Goal: Task Accomplishment & Management: Manage account settings

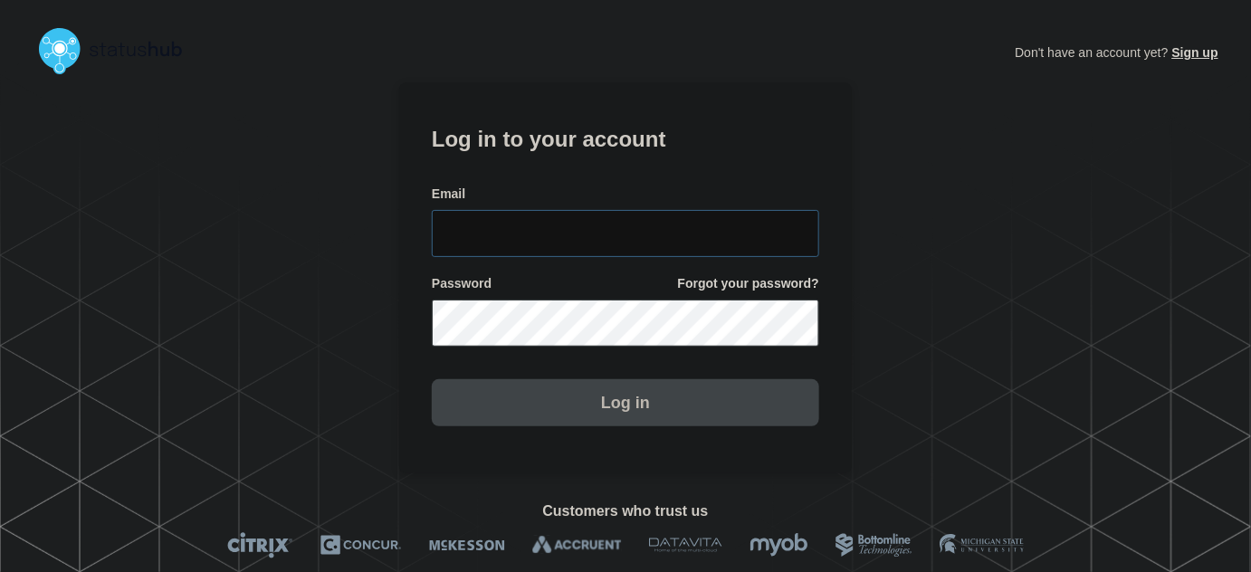
type input "[PERSON_NAME][EMAIL_ADDRESS][PERSON_NAME][DOMAIN_NAME]"
drag, startPoint x: 597, startPoint y: 227, endPoint x: 598, endPoint y: 205, distance: 22.7
click at [597, 227] on input "[PERSON_NAME][EMAIL_ADDRESS][PERSON_NAME][DOMAIN_NAME]" at bounding box center [626, 233] width 388 height 47
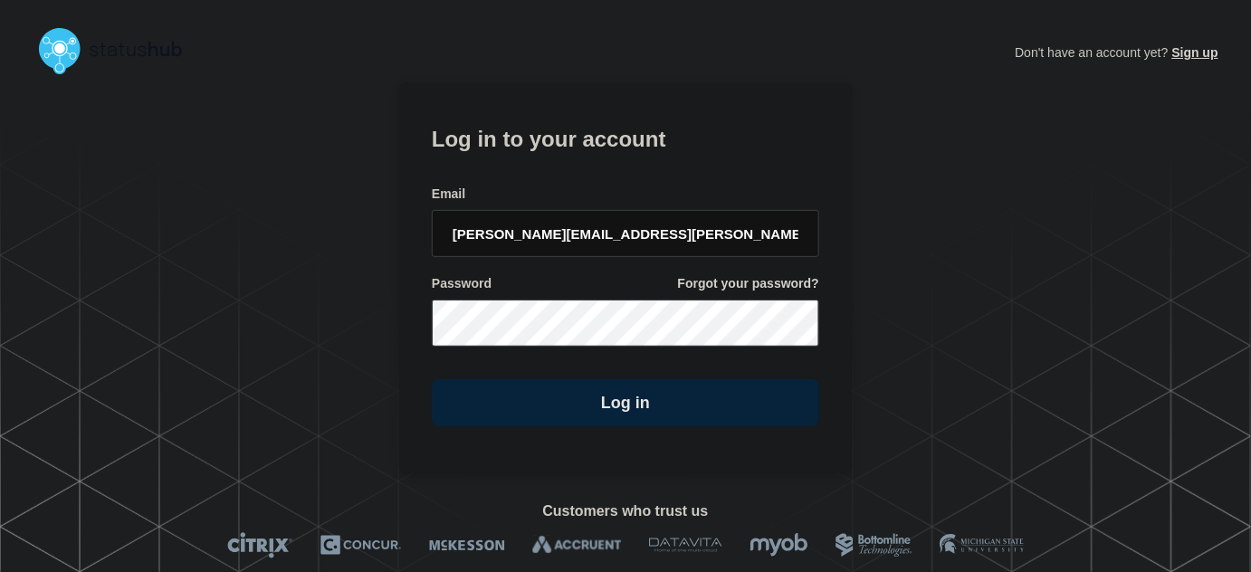
click at [597, 186] on div "Email" at bounding box center [626, 194] width 388 height 17
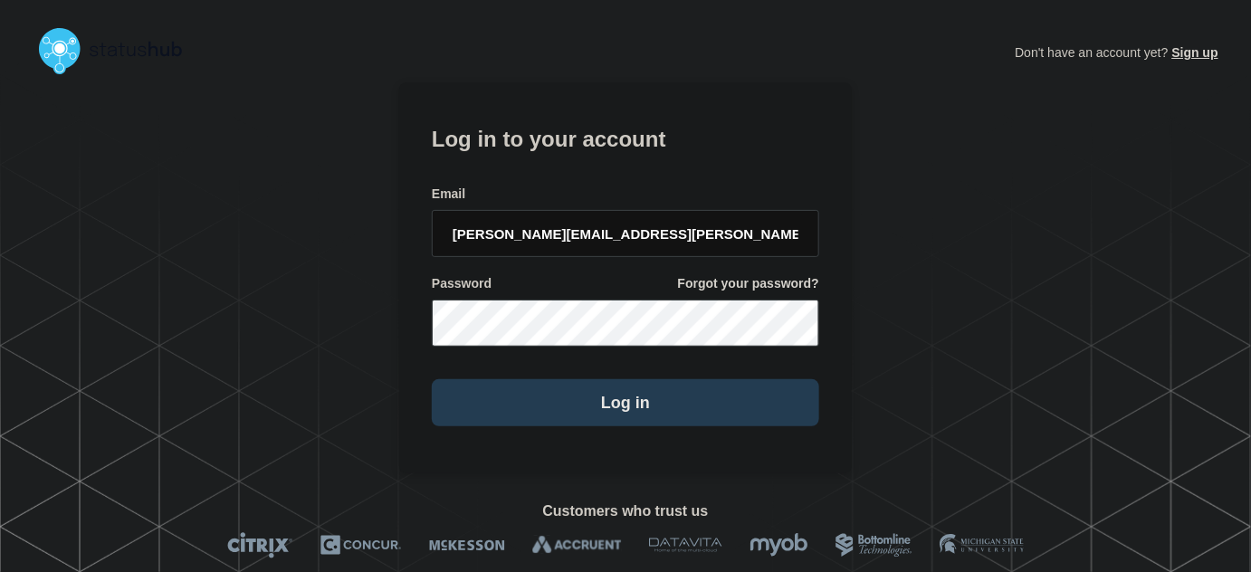
click at [613, 404] on button "Log in" at bounding box center [626, 402] width 388 height 47
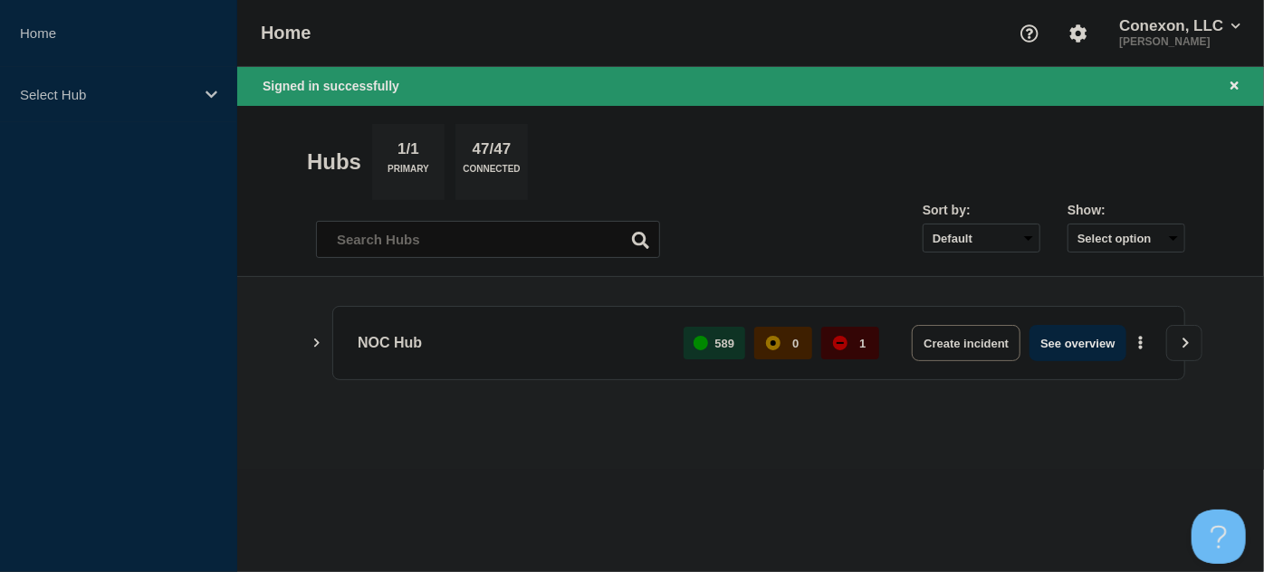
click at [789, 445] on main "NOC Hub 589 0 1 Create incident See overview" at bounding box center [750, 373] width 1027 height 193
click at [1091, 350] on button "See overview" at bounding box center [1077, 343] width 96 height 36
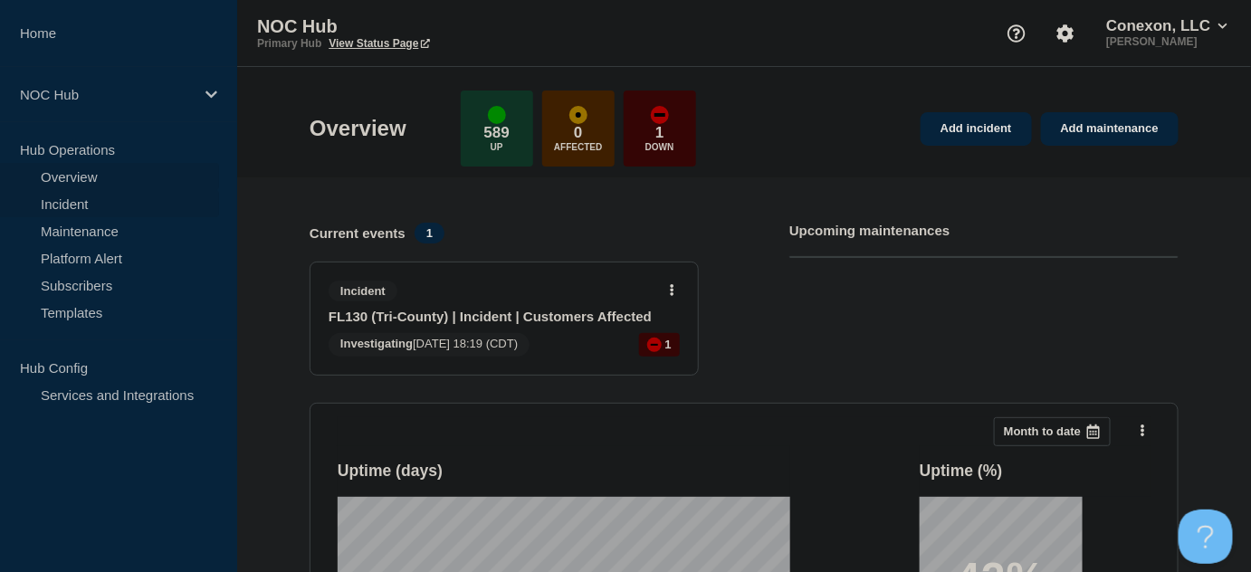
click at [69, 204] on link "Incident" at bounding box center [109, 203] width 219 height 27
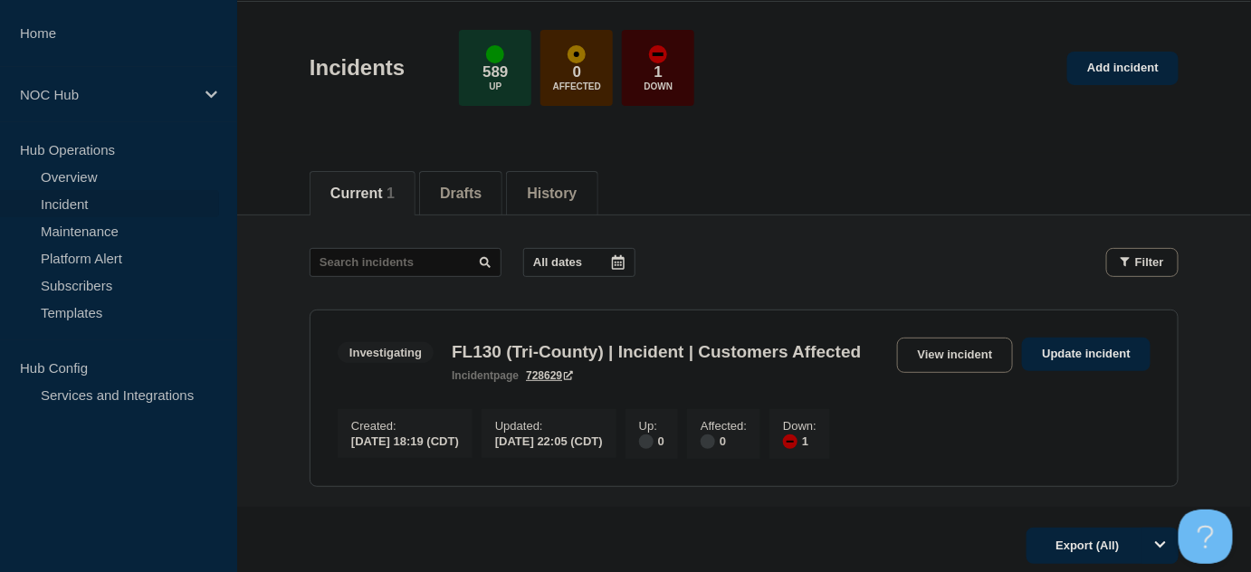
scroll to position [164, 0]
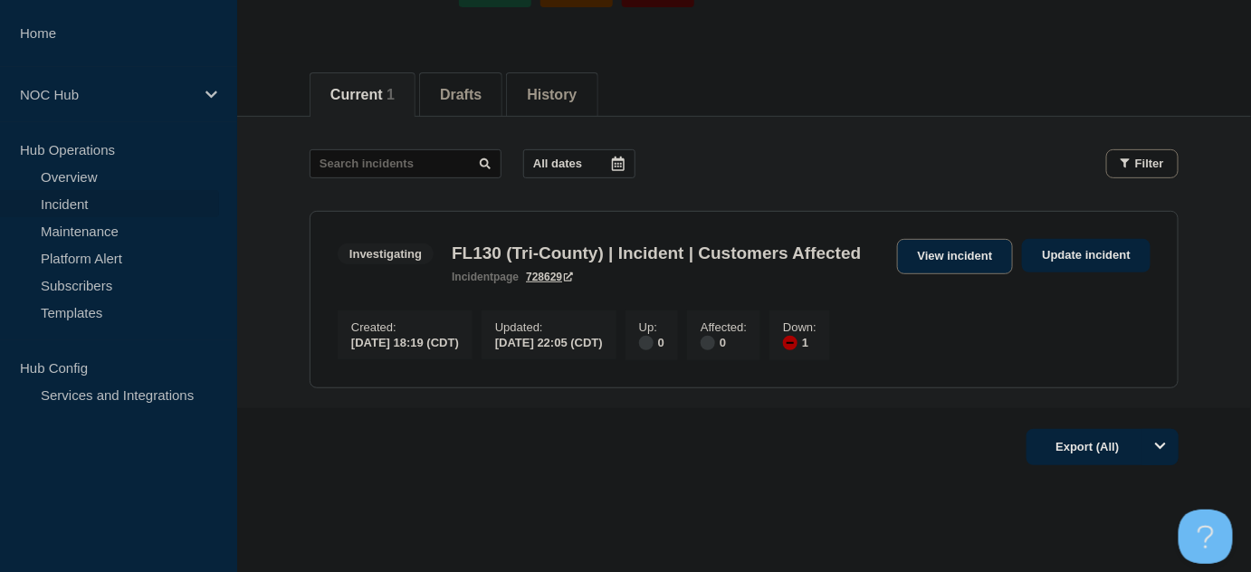
click at [961, 257] on link "View incident" at bounding box center [955, 256] width 117 height 35
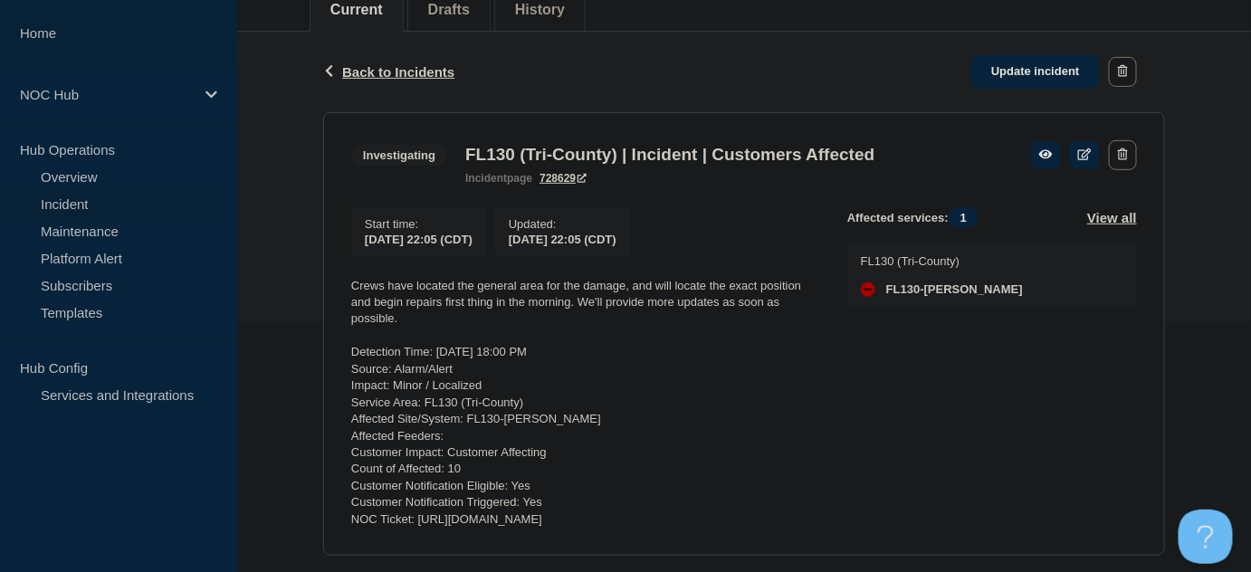
scroll to position [246, 0]
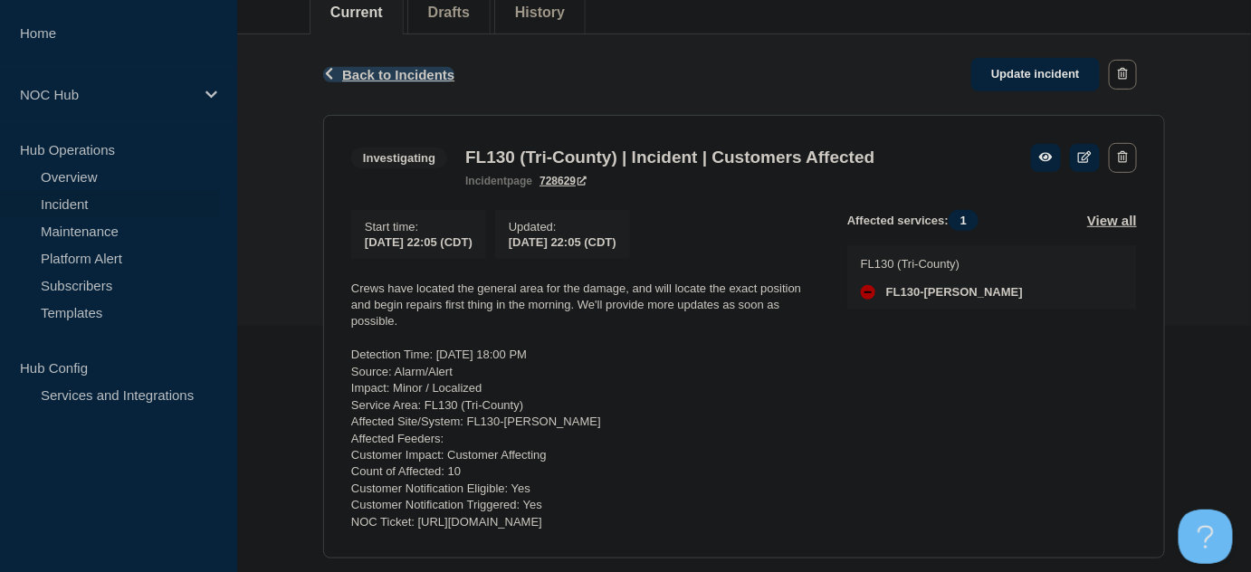
click at [423, 72] on span "Back to Incidents" at bounding box center [398, 74] width 112 height 15
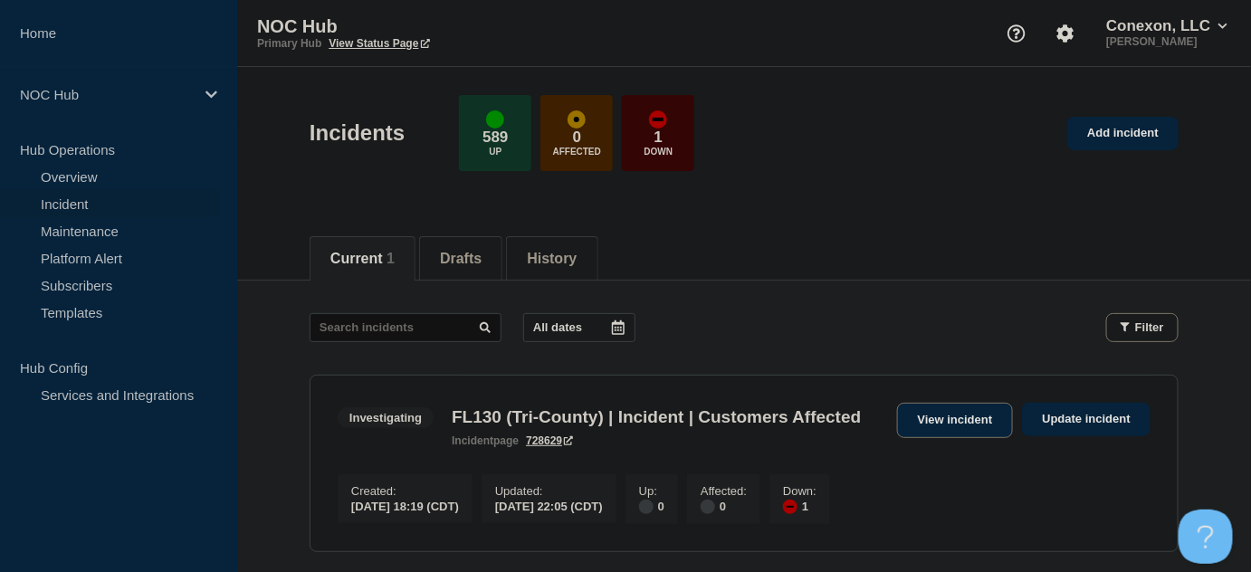
click at [943, 415] on link "View incident" at bounding box center [955, 420] width 117 height 35
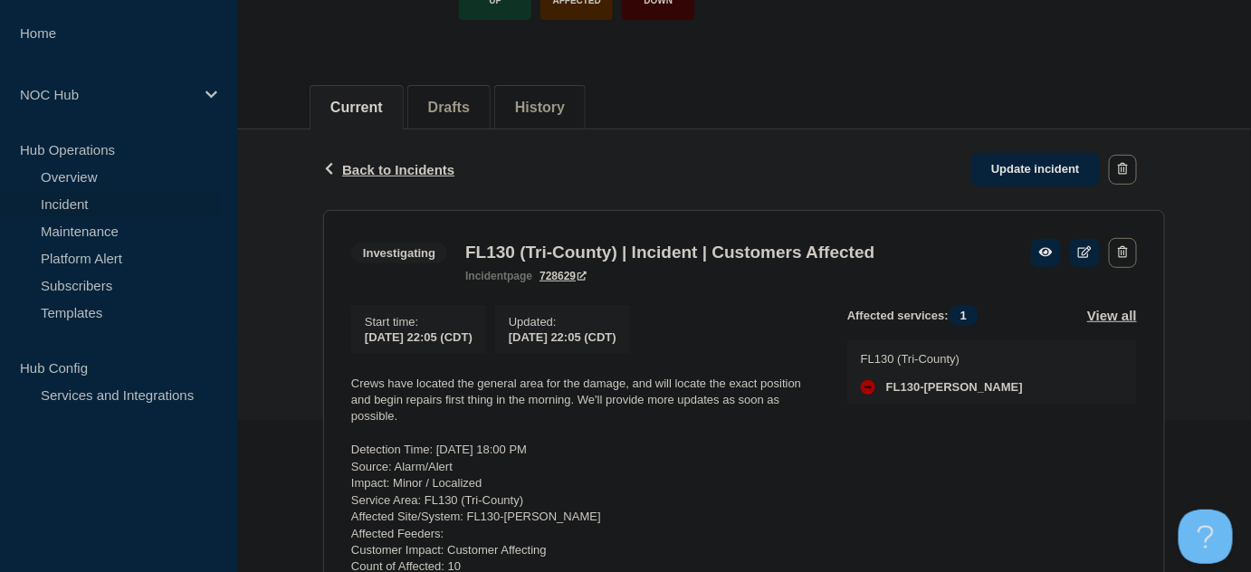
scroll to position [411, 0]
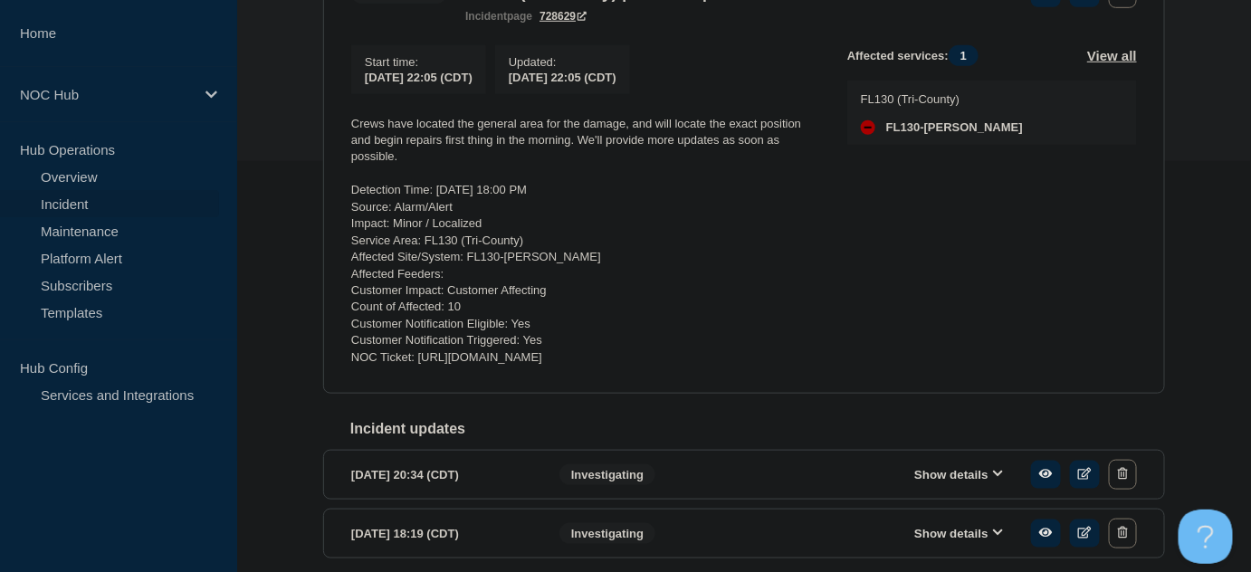
drag, startPoint x: 842, startPoint y: 369, endPoint x: 353, endPoint y: 128, distance: 545.0
click at [353, 128] on div "Start time : 2025-10-04 22:05 (CDT) Updated : 2025-10-04 22:05 (CDT) Crews have…" at bounding box center [599, 205] width 496 height 321
copy div "Crews have located the general area for the damage, and will locate the exact p…"
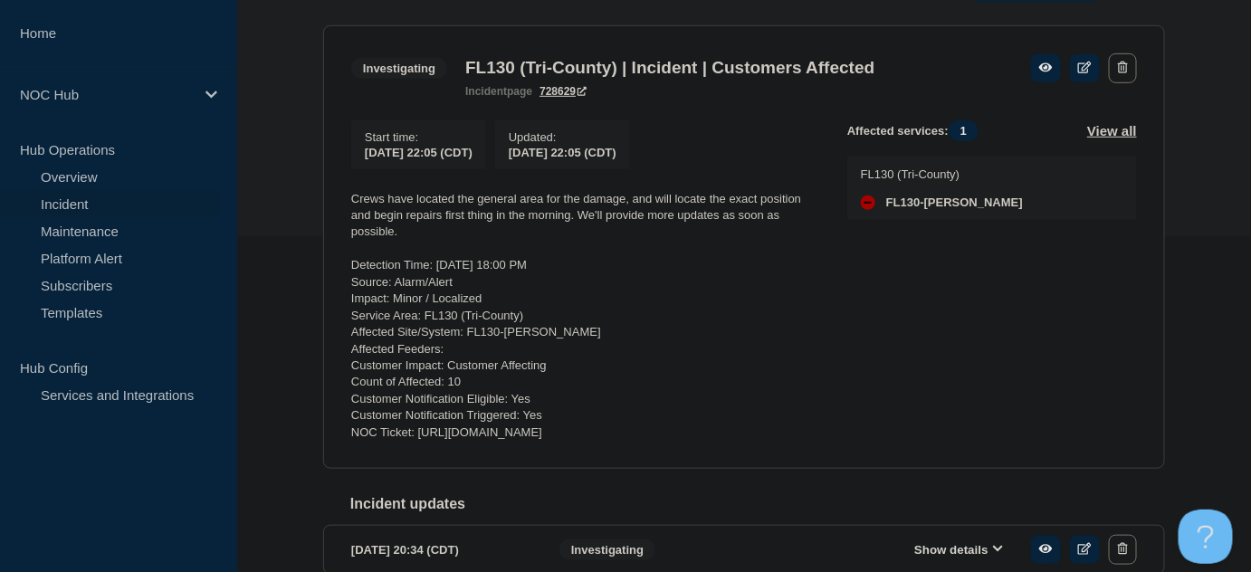
scroll to position [246, 0]
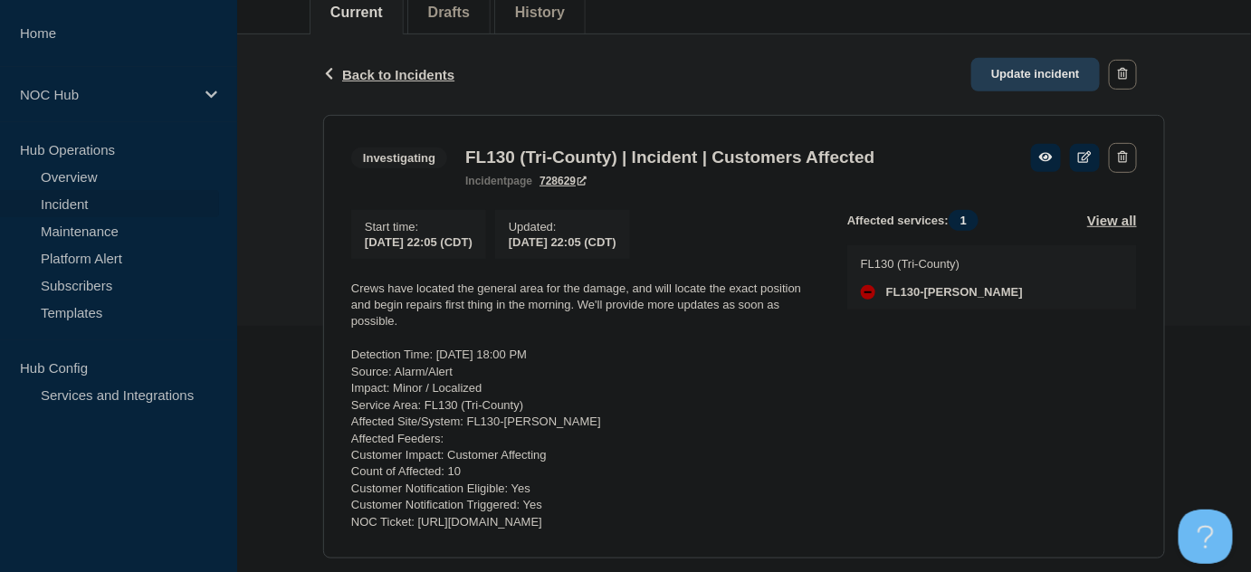
click at [1008, 75] on link "Update incident" at bounding box center [1036, 75] width 129 height 34
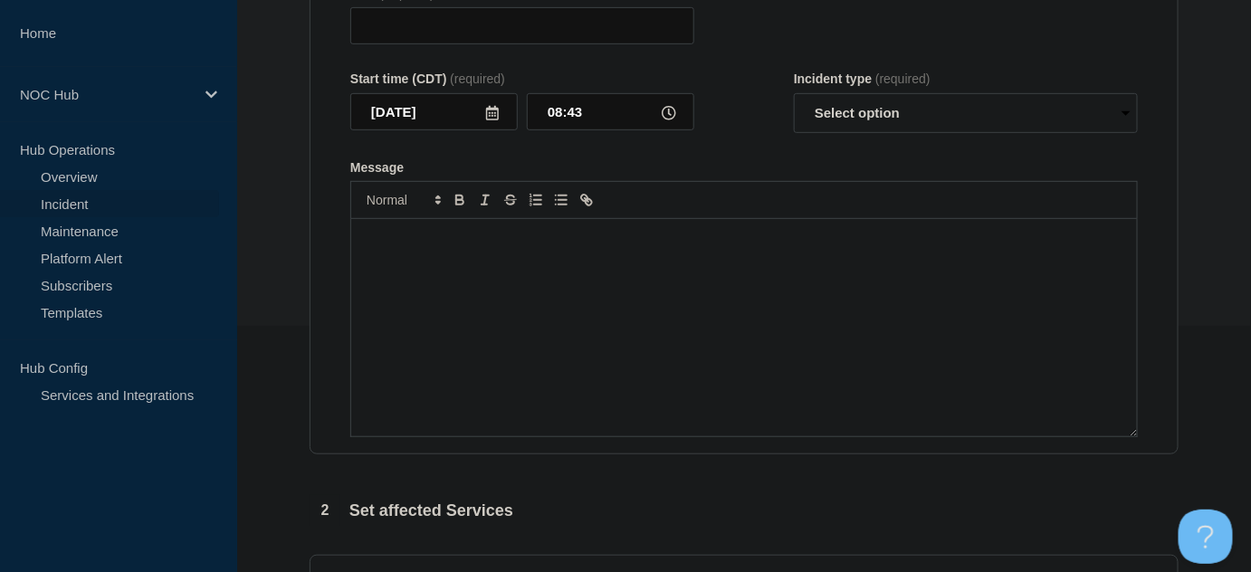
type input "FL130 (Tri-County) | Incident | Customers Affected"
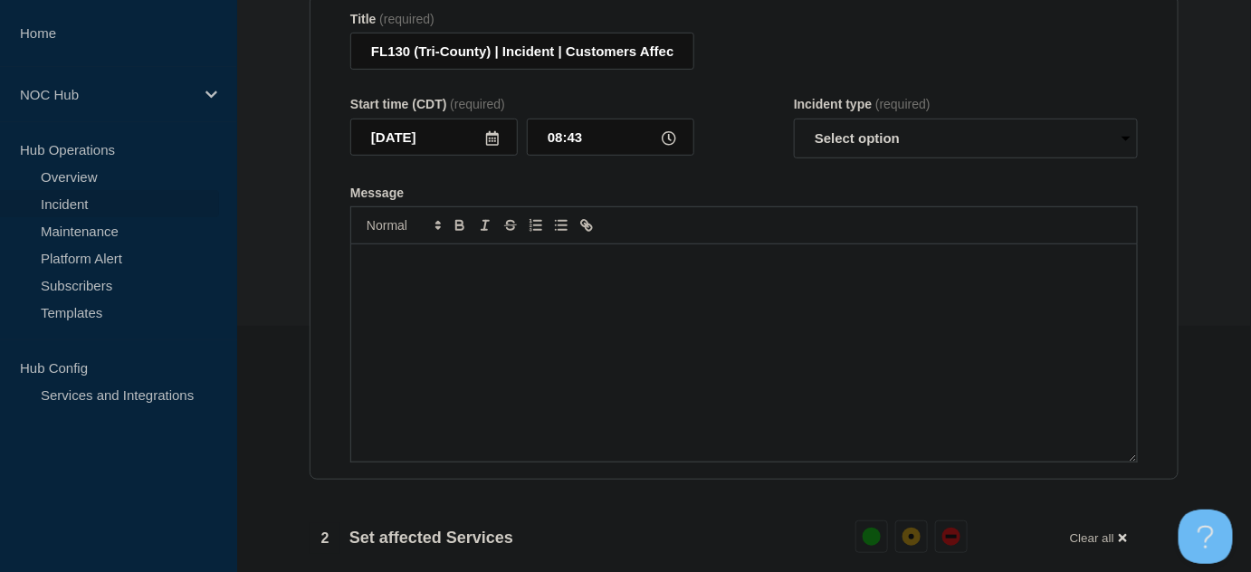
click at [568, 282] on div "Message" at bounding box center [744, 352] width 786 height 217
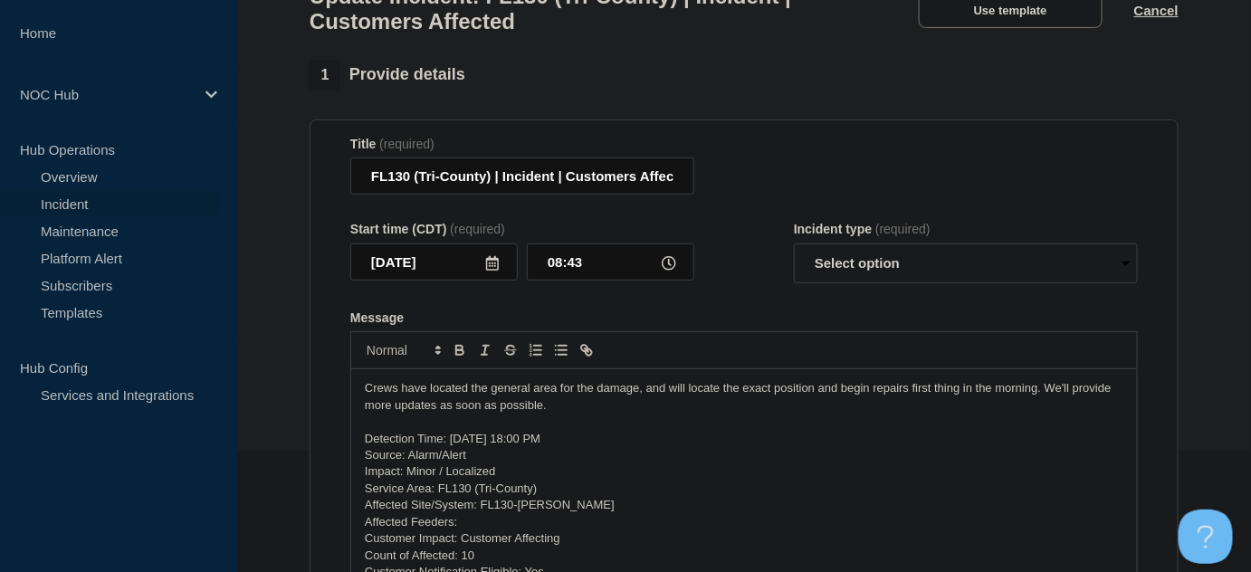
scroll to position [246, 0]
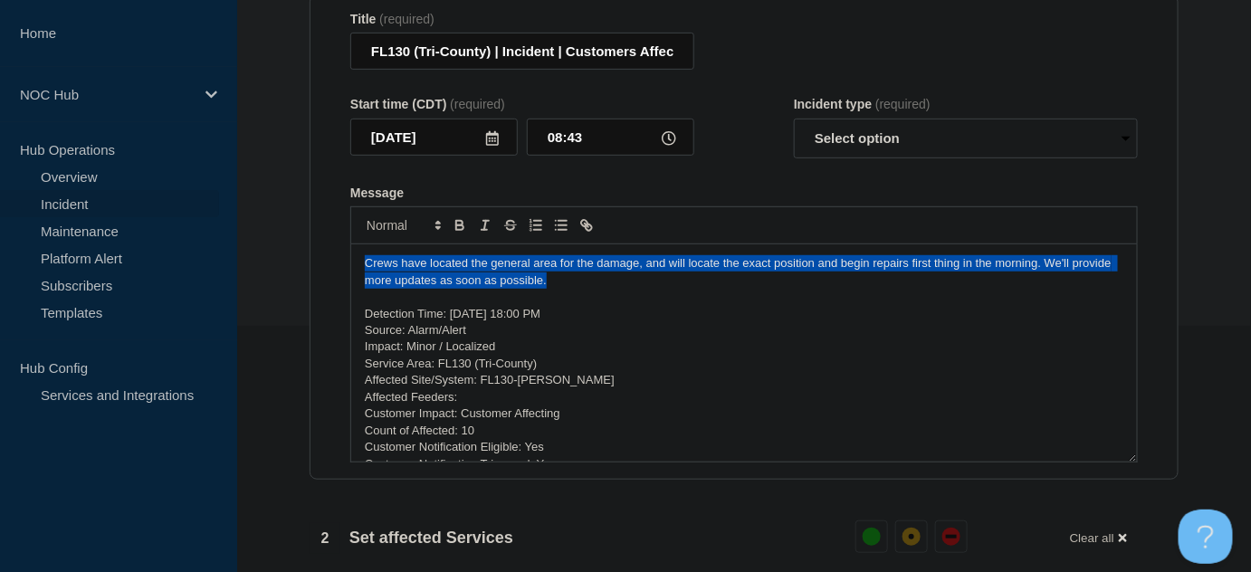
drag, startPoint x: 560, startPoint y: 292, endPoint x: 326, endPoint y: 270, distance: 234.6
click at [323, 272] on section "Title (required) FL130 (Tri-County) | Incident | Customers Affected Start time …" at bounding box center [744, 238] width 869 height 486
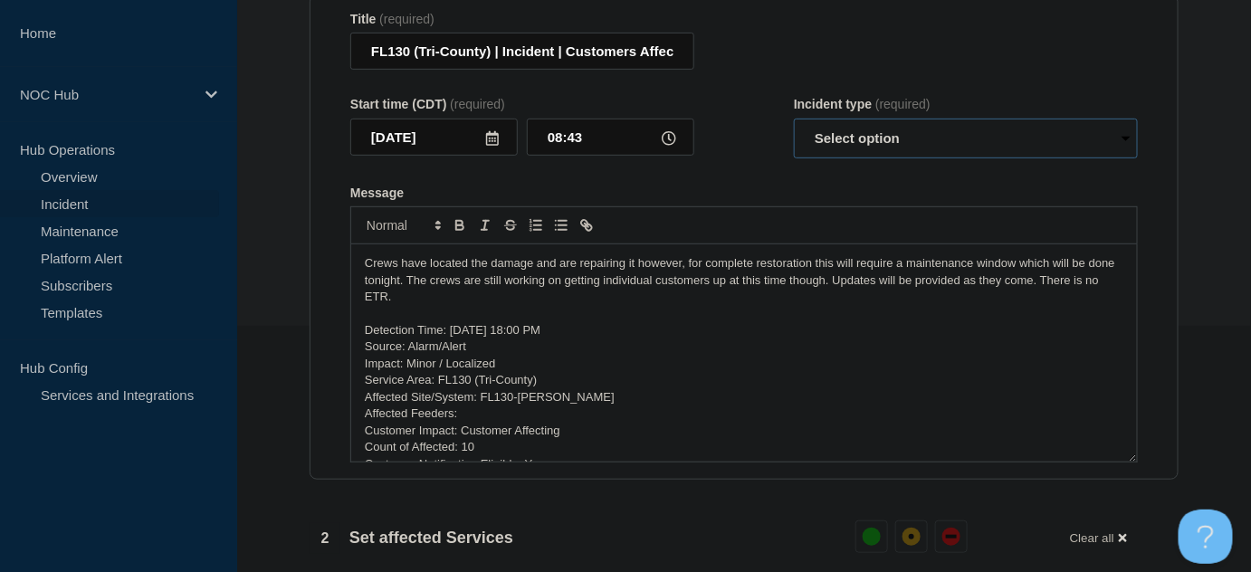
drag, startPoint x: 939, startPoint y: 148, endPoint x: 924, endPoint y: 144, distance: 15.8
click at [936, 145] on select "Select option Investigating Identified Monitoring Resolved" at bounding box center [966, 139] width 344 height 40
select select "identified"
click at [794, 127] on select "Select option Investigating Identified Monitoring Resolved" at bounding box center [966, 139] width 344 height 40
drag, startPoint x: 771, startPoint y: 180, endPoint x: 526, endPoint y: 210, distance: 246.3
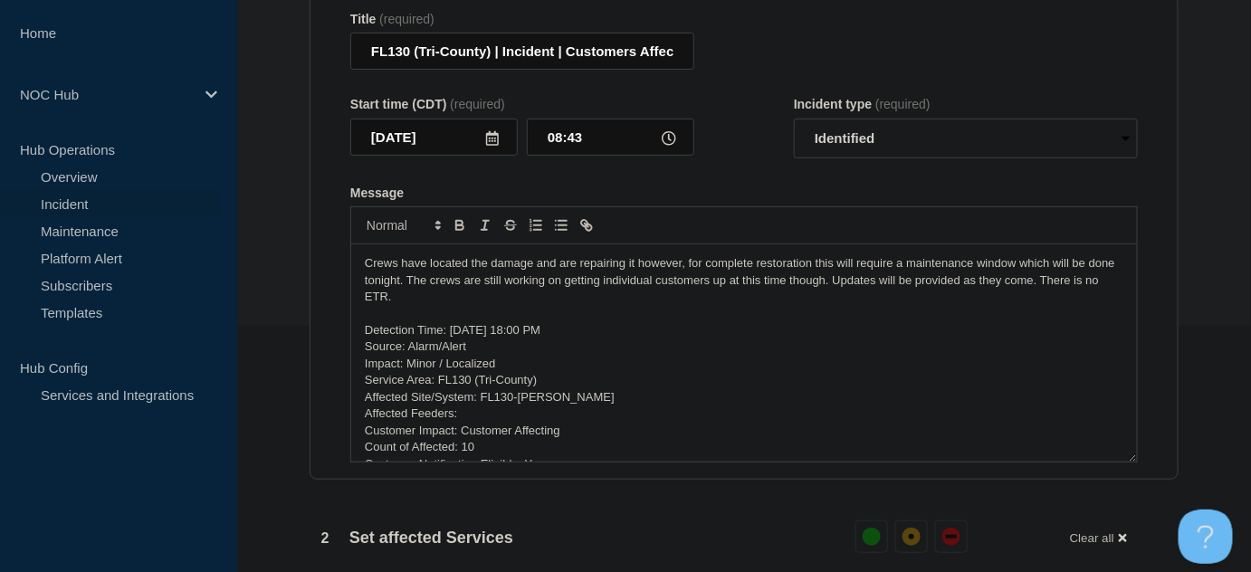
click at [770, 180] on form "Title (required) FL130 (Tri-County) | Incident | Customers Affected Start time …" at bounding box center [744, 238] width 788 height 452
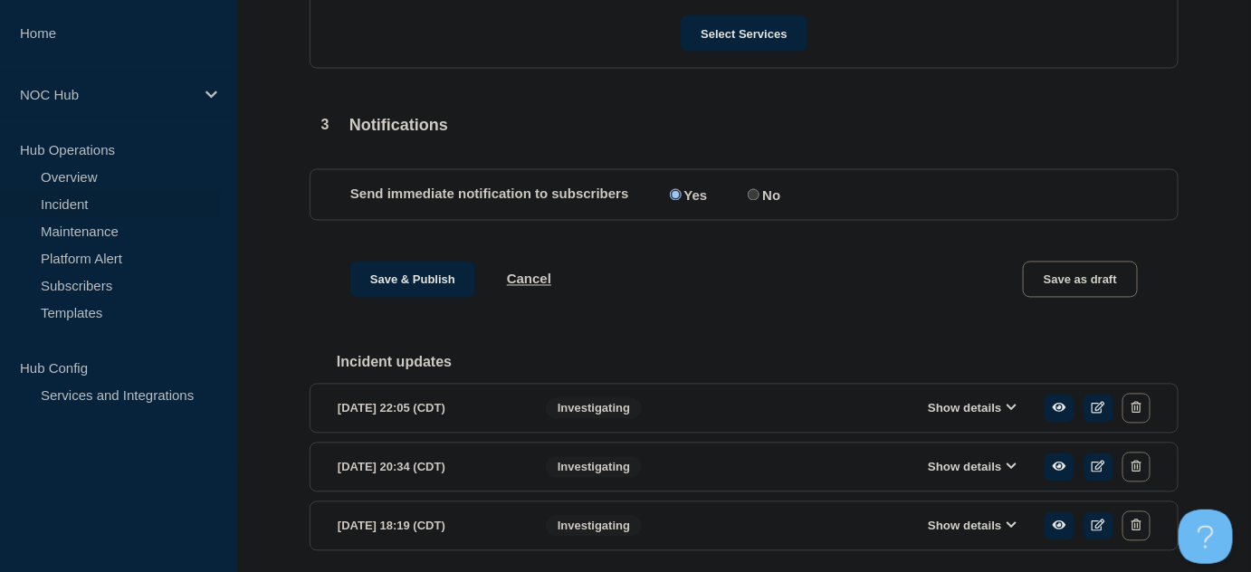
scroll to position [1043, 0]
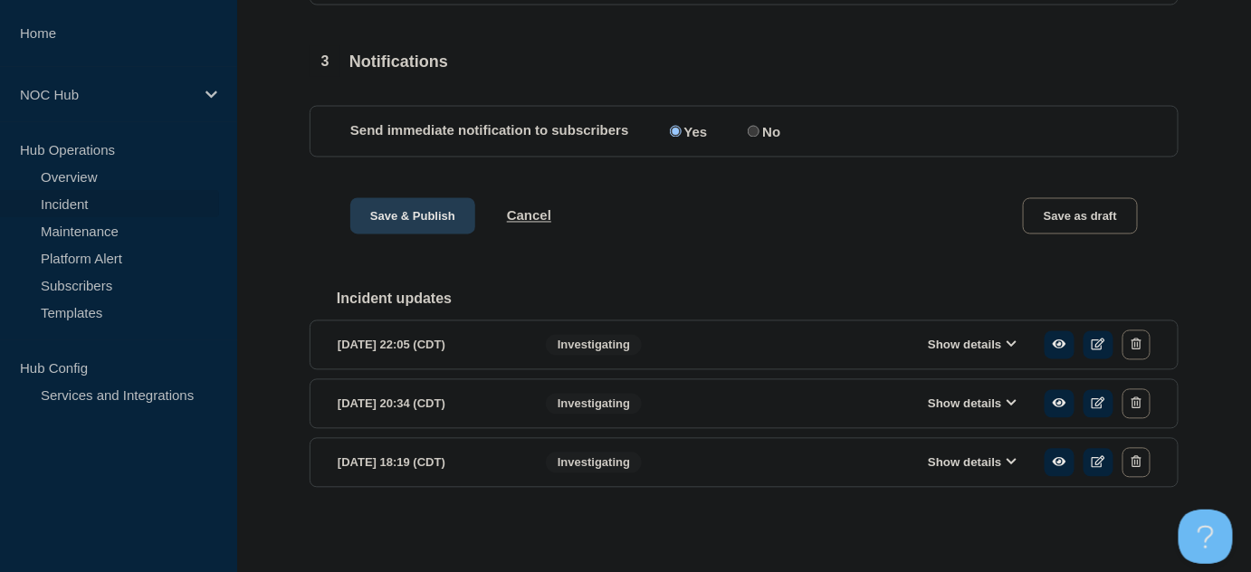
click at [425, 204] on button "Save & Publish" at bounding box center [412, 216] width 125 height 36
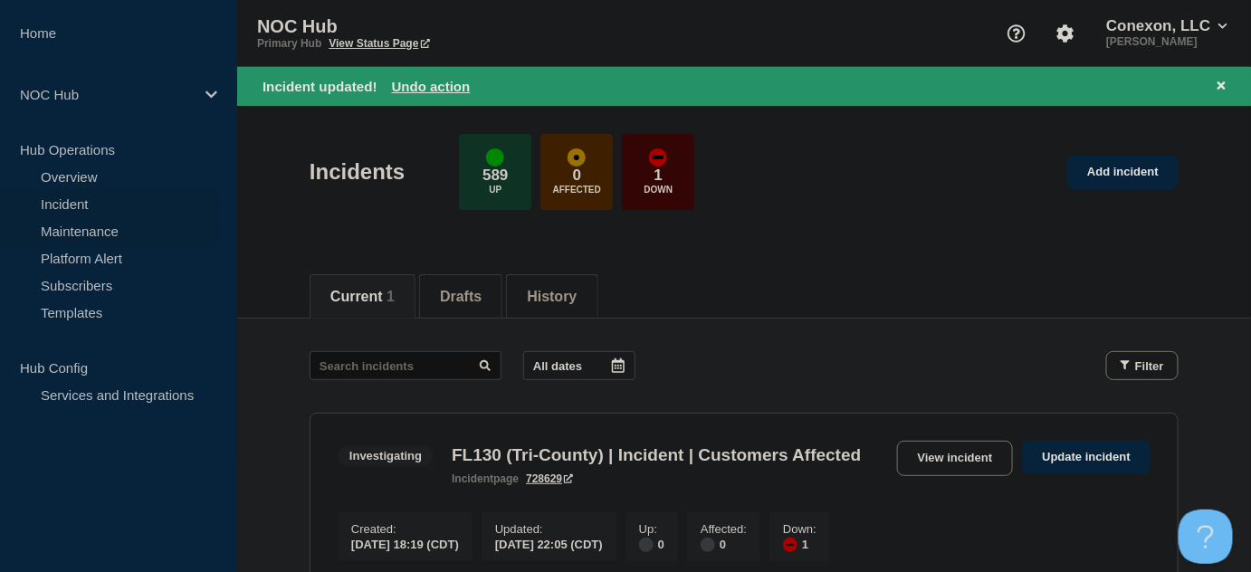
click at [77, 223] on link "Maintenance" at bounding box center [109, 230] width 219 height 27
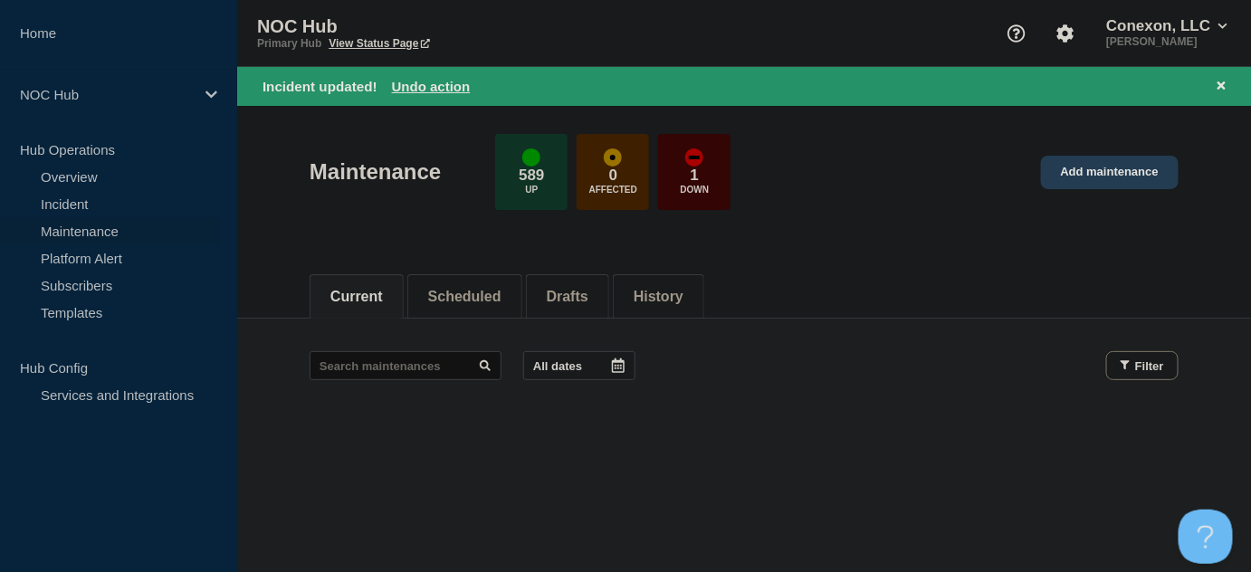
click at [1113, 165] on link "Add maintenance" at bounding box center [1110, 173] width 138 height 34
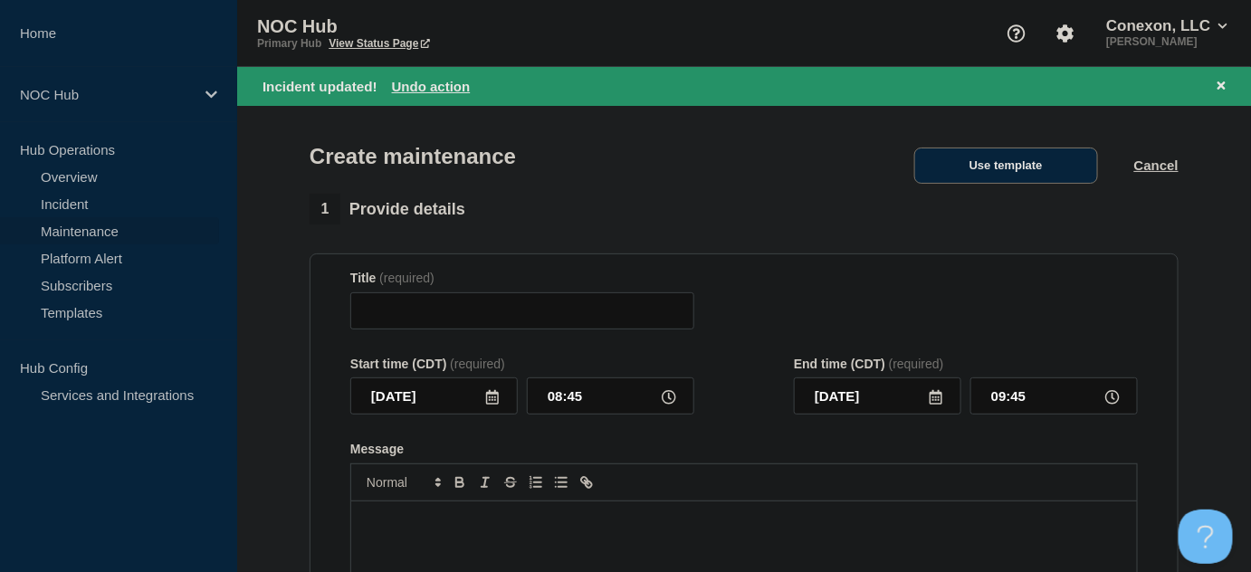
click at [1025, 155] on button "Use template" at bounding box center [1006, 166] width 184 height 36
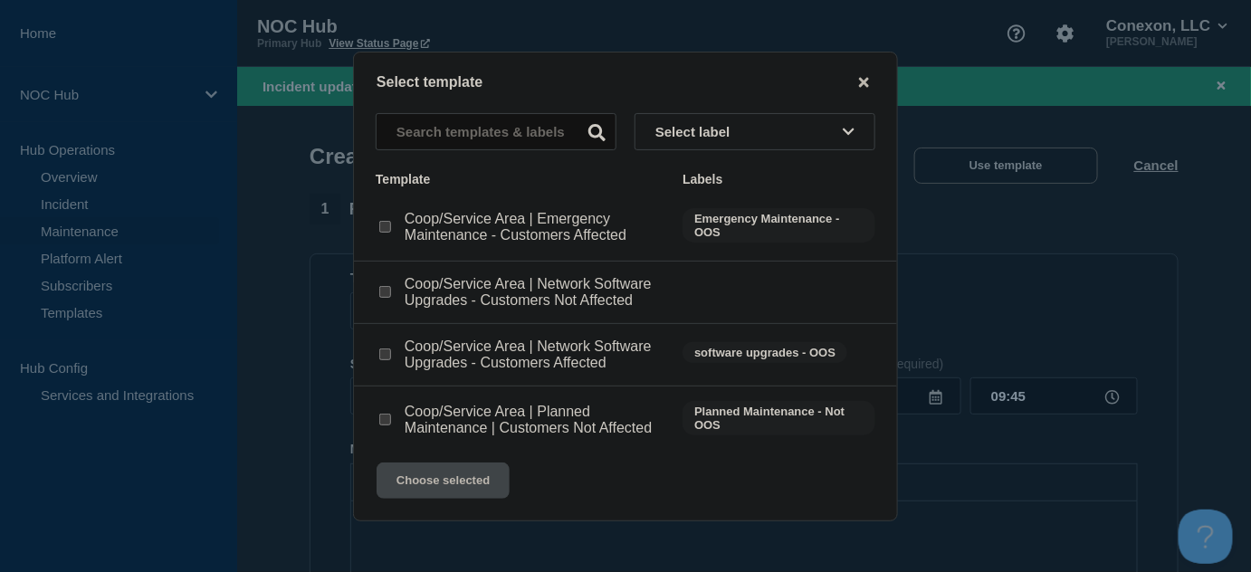
click at [387, 418] on div at bounding box center [385, 420] width 18 height 18
click at [383, 227] on input "Coop/Service Area | Emergency Maintenance - Customers Affected checkbox" at bounding box center [385, 227] width 12 height 12
checkbox input "true"
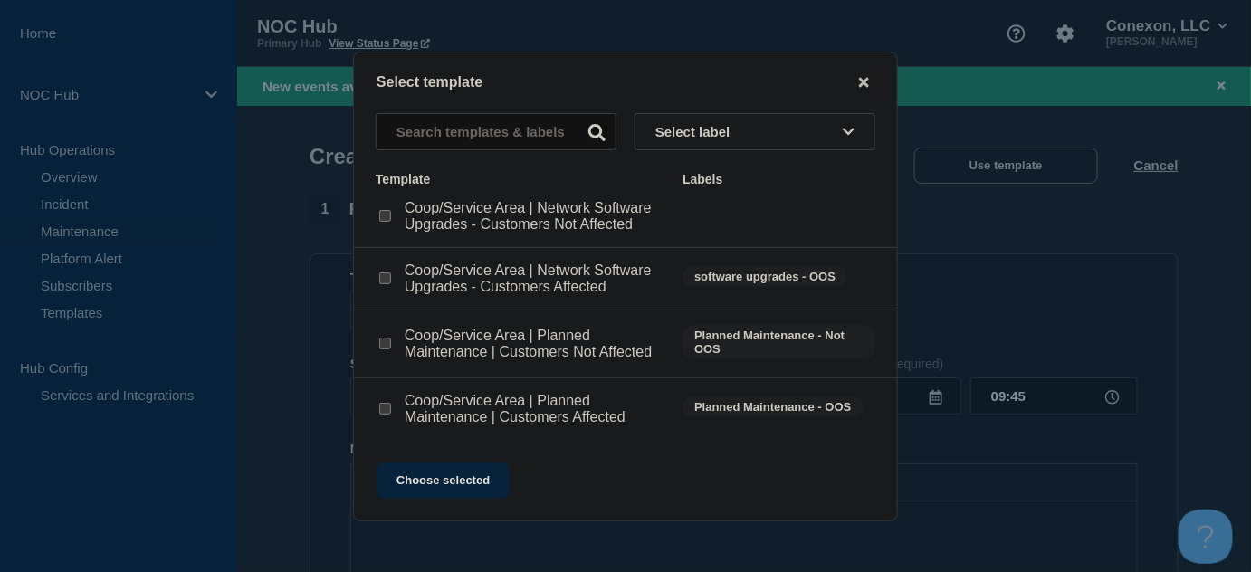
click at [381, 408] on input "Coop/Service Area | Planned Maintenance | Customers Affected checkbox" at bounding box center [385, 409] width 12 height 12
checkbox input "true"
checkbox input "false"
click at [467, 478] on button "Choose selected" at bounding box center [443, 481] width 133 height 36
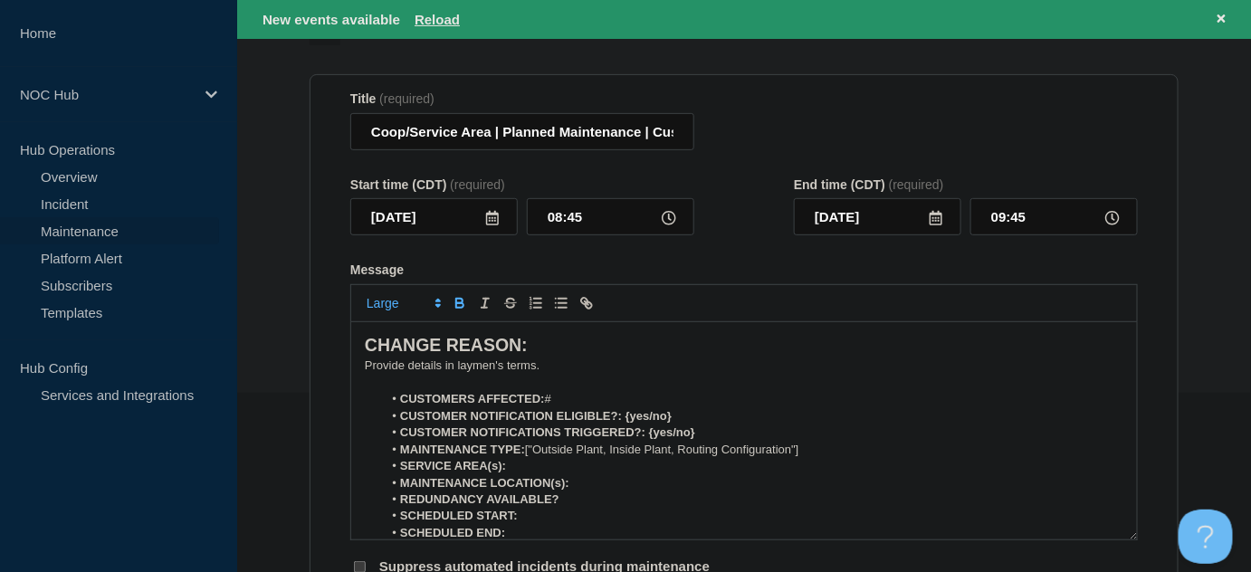
scroll to position [81, 0]
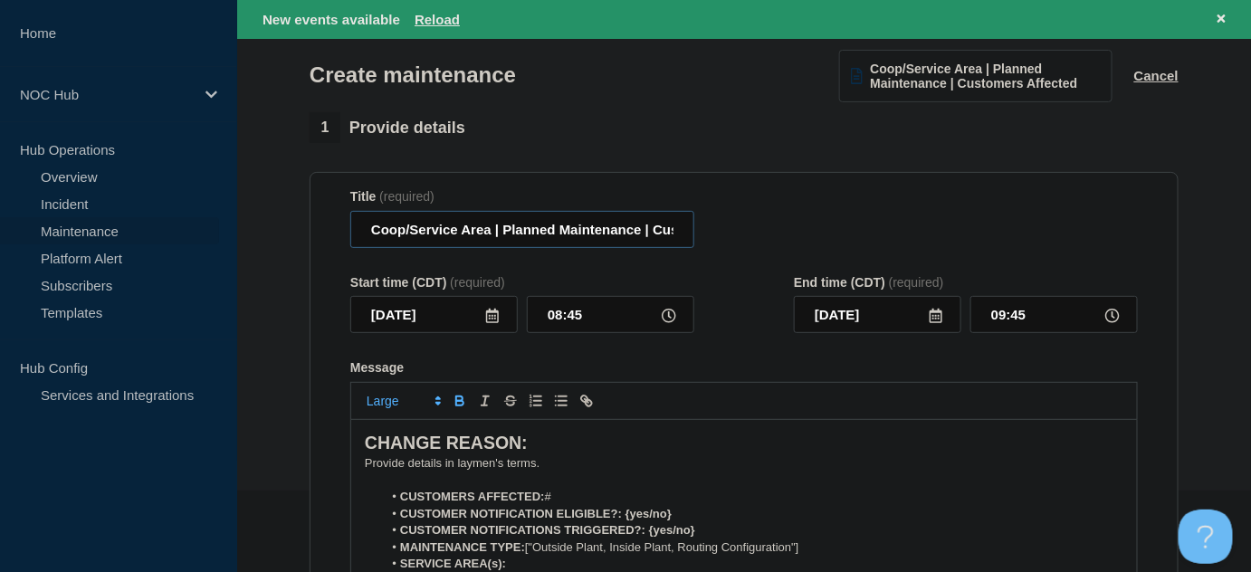
drag, startPoint x: 490, startPoint y: 234, endPoint x: 369, endPoint y: 240, distance: 120.6
click at [369, 240] on input "Coop/Service Area | Planned Maintenance | Customers Affected" at bounding box center [522, 229] width 344 height 37
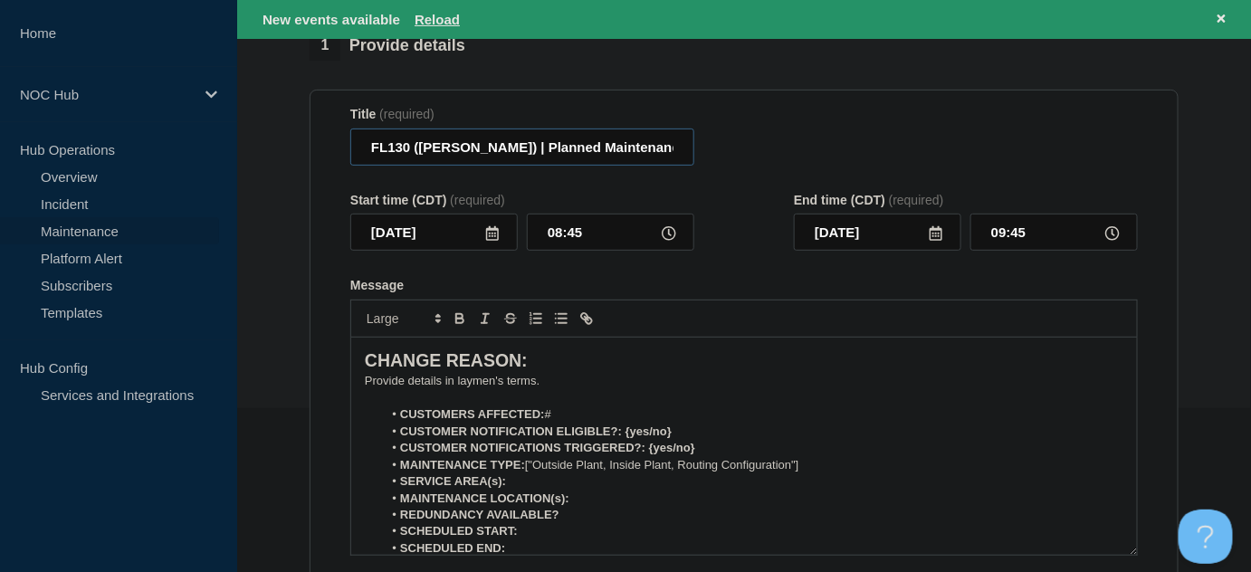
type input "FL130 (Perry) | Planned Maintenance | Customers Affected"
click at [494, 239] on icon at bounding box center [492, 233] width 13 height 14
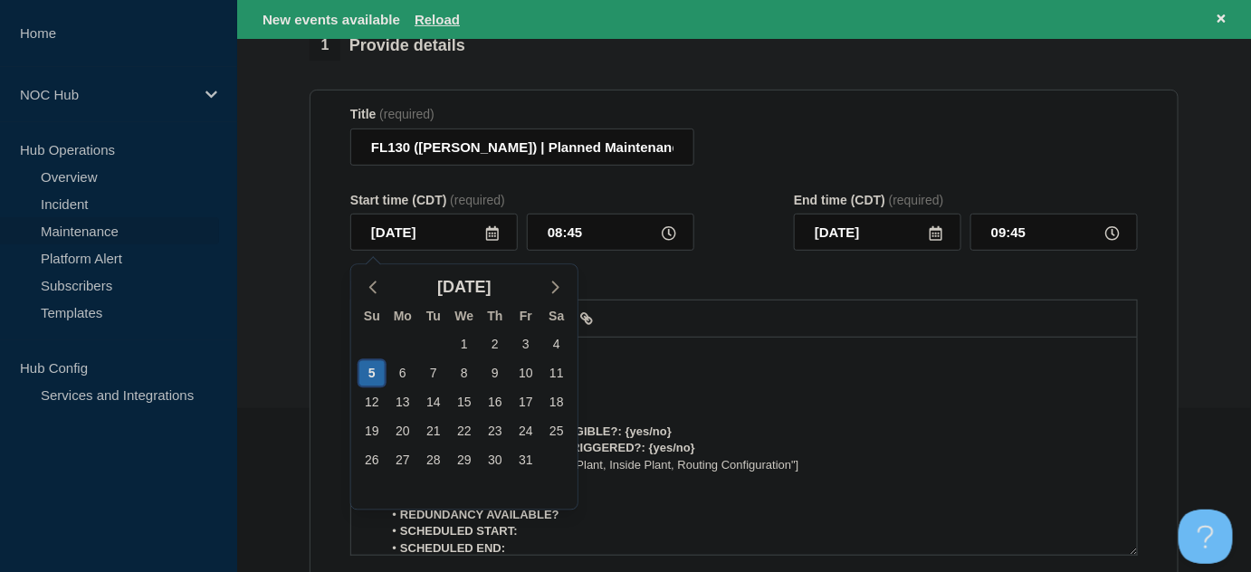
click at [374, 376] on div "5" at bounding box center [371, 373] width 25 height 25
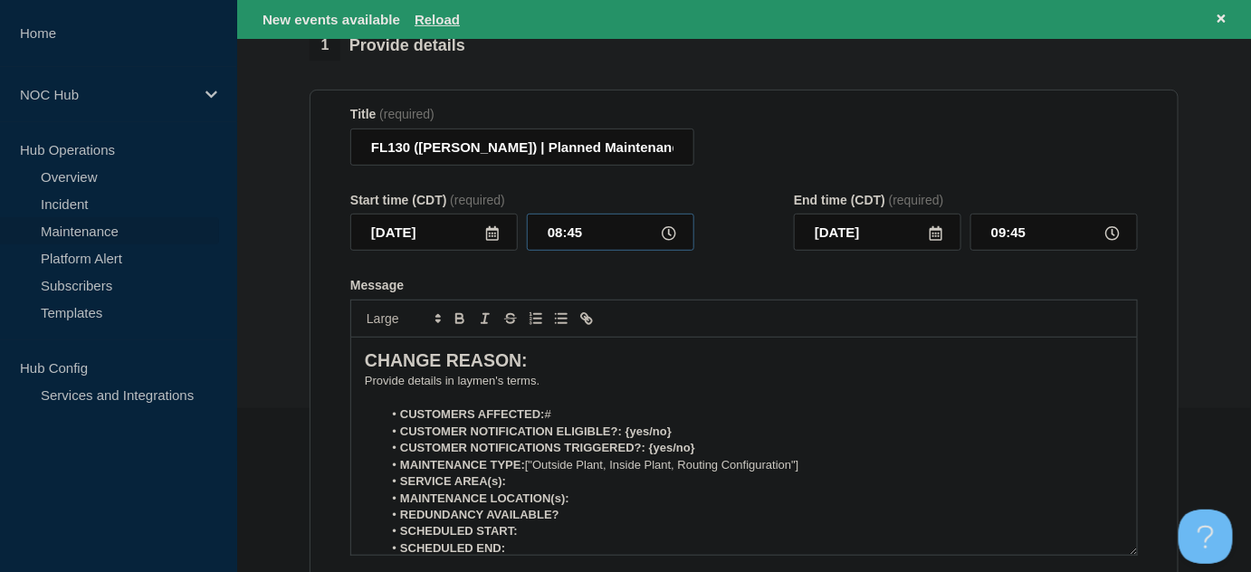
click at [616, 232] on input "08:45" at bounding box center [611, 232] width 168 height 37
drag, startPoint x: 603, startPoint y: 234, endPoint x: 474, endPoint y: 220, distance: 129.3
click at [474, 220] on div "2025-10-05 08:45" at bounding box center [522, 232] width 344 height 37
type input "23:00"
type input "2025-10-06"
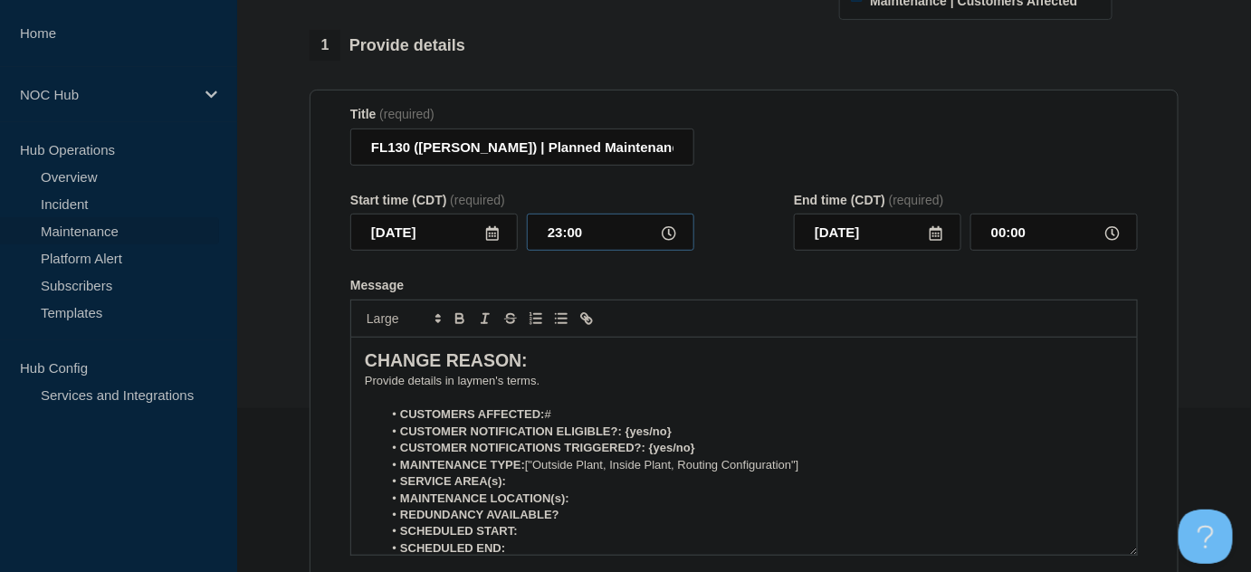
scroll to position [126, 0]
drag, startPoint x: 1023, startPoint y: 230, endPoint x: 962, endPoint y: 224, distance: 61.9
click at [962, 225] on div "2025-10-06 00:00" at bounding box center [966, 232] width 344 height 37
type input "06:00"
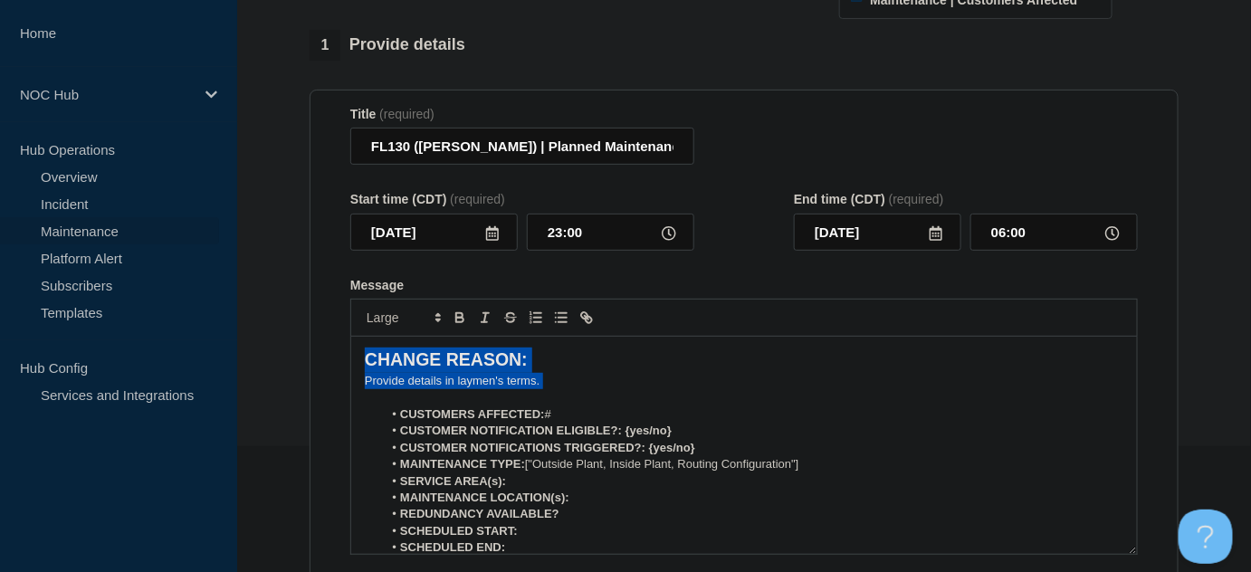
drag, startPoint x: 552, startPoint y: 379, endPoint x: 312, endPoint y: 333, distance: 244.3
click at [312, 333] on section "Title (required) FL130 (Perry) | Planned Maintenance | Customers Affected Start…" at bounding box center [744, 349] width 869 height 519
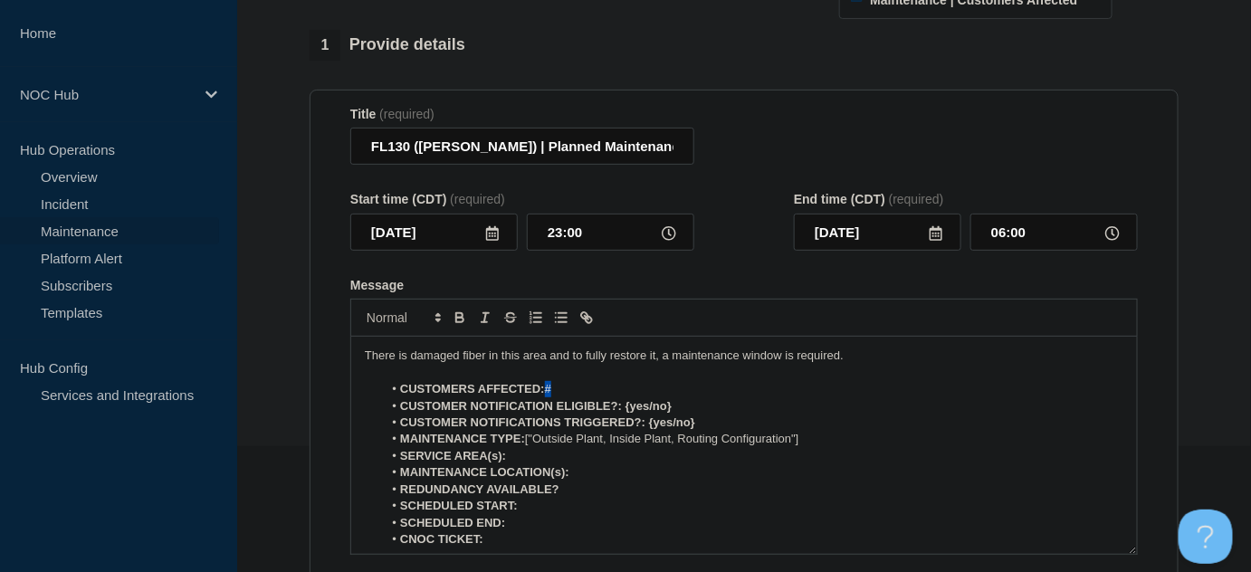
drag, startPoint x: 547, startPoint y: 394, endPoint x: 570, endPoint y: 389, distance: 23.1
click at [570, 389] on li "CUSTOMERS AFFECTED: #" at bounding box center [754, 389] width 742 height 16
drag, startPoint x: 627, startPoint y: 408, endPoint x: 693, endPoint y: 408, distance: 65.2
click at [691, 408] on li "CUSTOMER NOTIFICATION ELIGIBLE?: {yes/no}" at bounding box center [754, 406] width 742 height 16
click at [649, 419] on li "CUSTOMER NOTIFICATIONS TRIGGERED?: {yes/no}" at bounding box center [754, 423] width 742 height 16
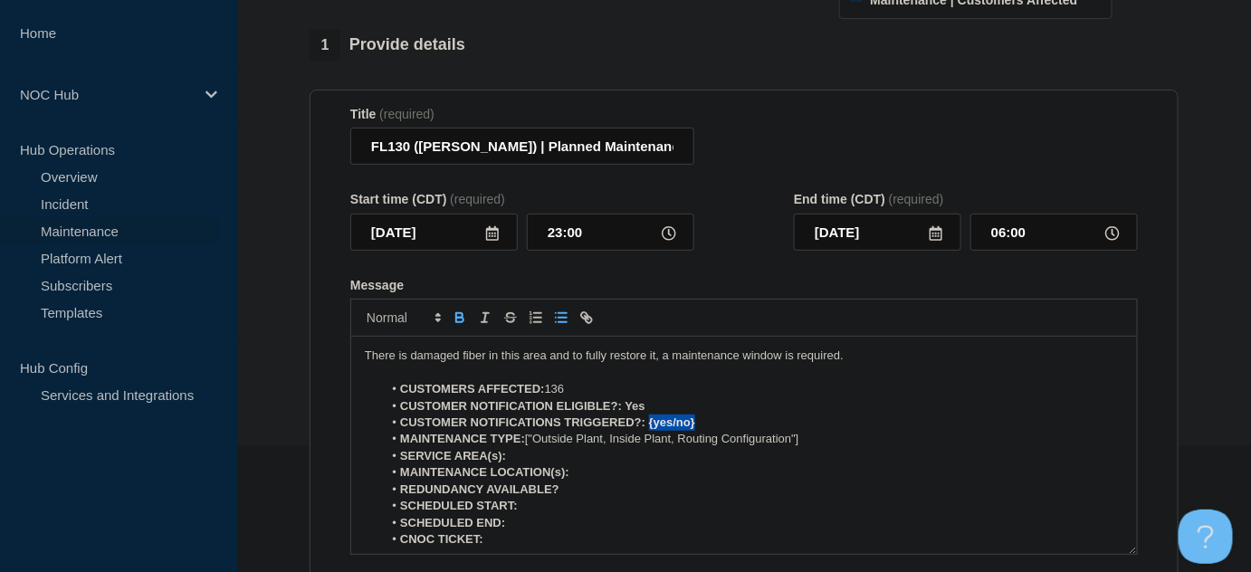
click at [654, 419] on strong "CUSTOMER NOTIFICATIONS TRIGGERED?: {yes/no}" at bounding box center [547, 423] width 295 height 14
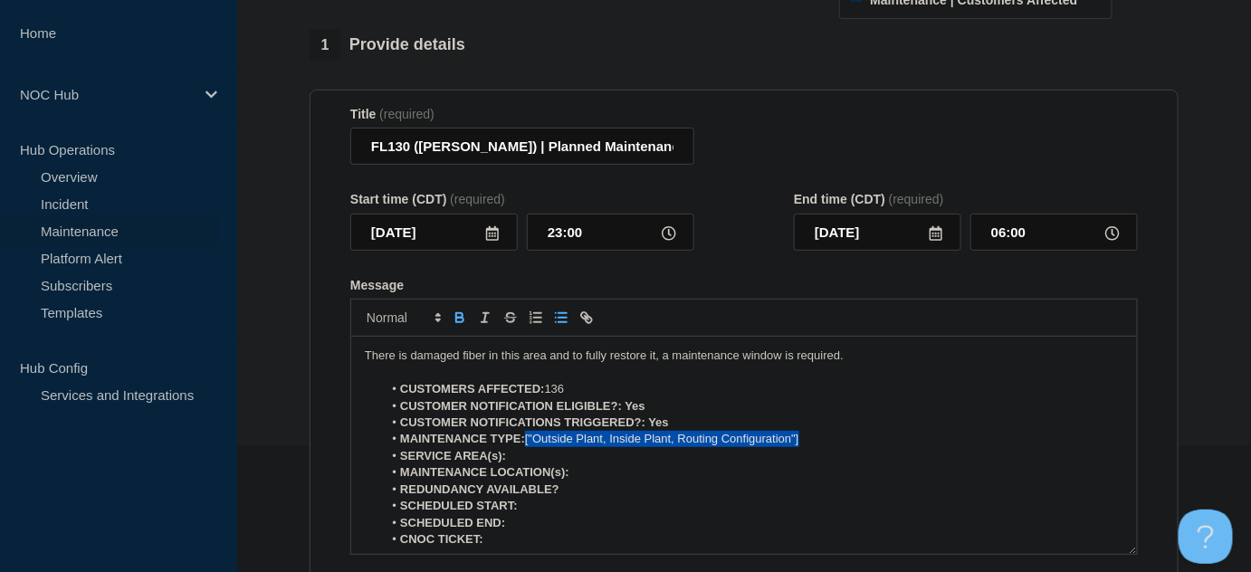
drag, startPoint x: 809, startPoint y: 443, endPoint x: 527, endPoint y: 440, distance: 281.6
click at [527, 440] on li "MAINTENANCE TYPE: ["Outside Plant, Inside Plant, Routing Configuration"]" at bounding box center [754, 439] width 742 height 16
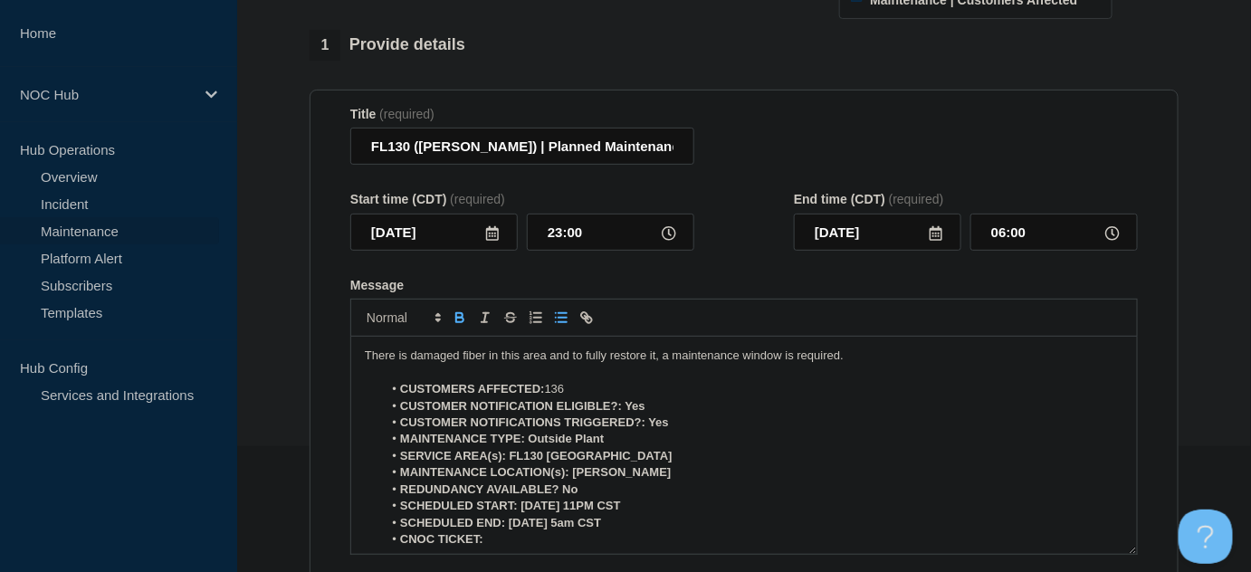
click at [572, 525] on strong "SCHEDULED END: 10/6/25 5am CST" at bounding box center [500, 523] width 201 height 14
click at [1021, 226] on input "06:00" at bounding box center [1055, 232] width 168 height 37
click at [1004, 233] on input "06:00" at bounding box center [1055, 232] width 168 height 37
type input "05:00"
click at [740, 234] on div "Start time (CDT) (required) 2025-10-05 23:00 End time (CDT) (required) 2025-10-…" at bounding box center [744, 221] width 788 height 59
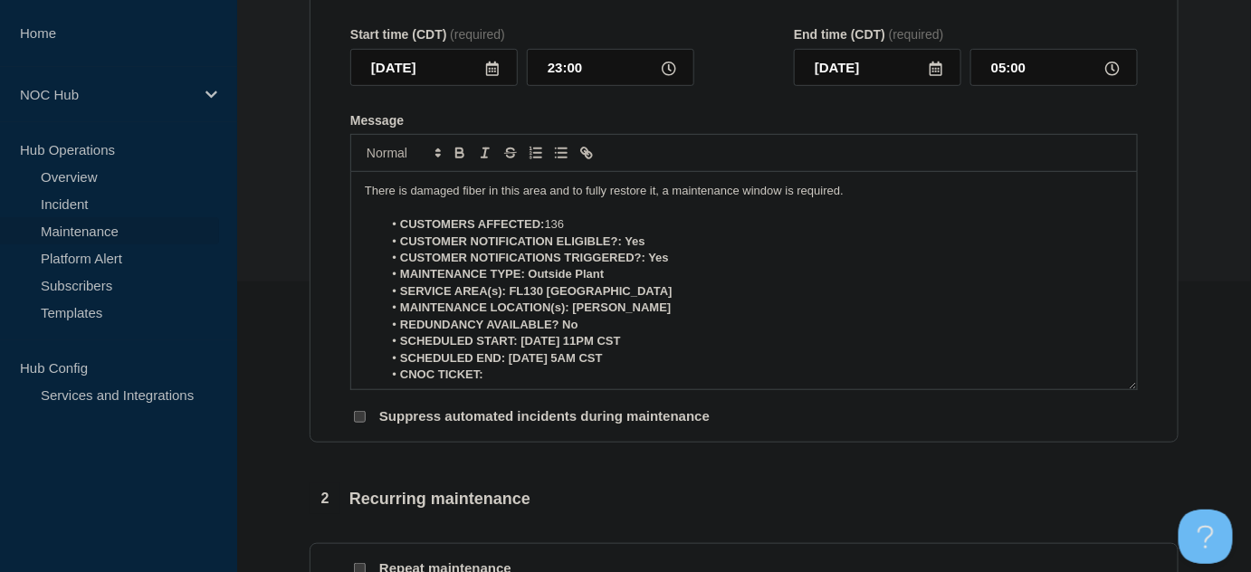
scroll to position [81, 0]
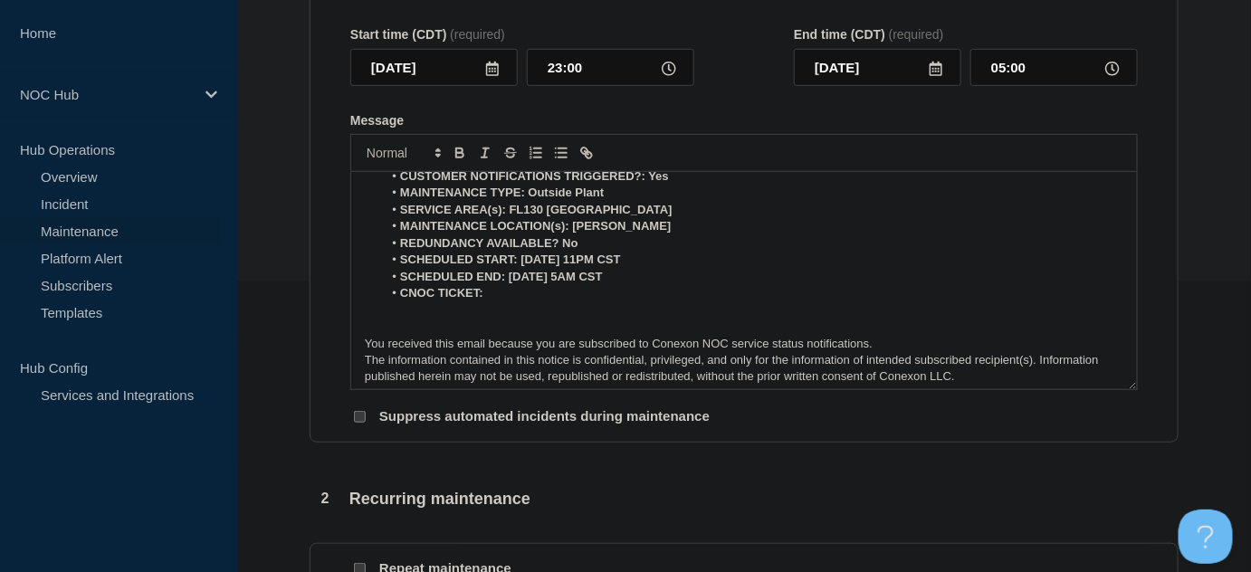
click at [512, 293] on li "CNOC TICKET:" at bounding box center [754, 293] width 742 height 16
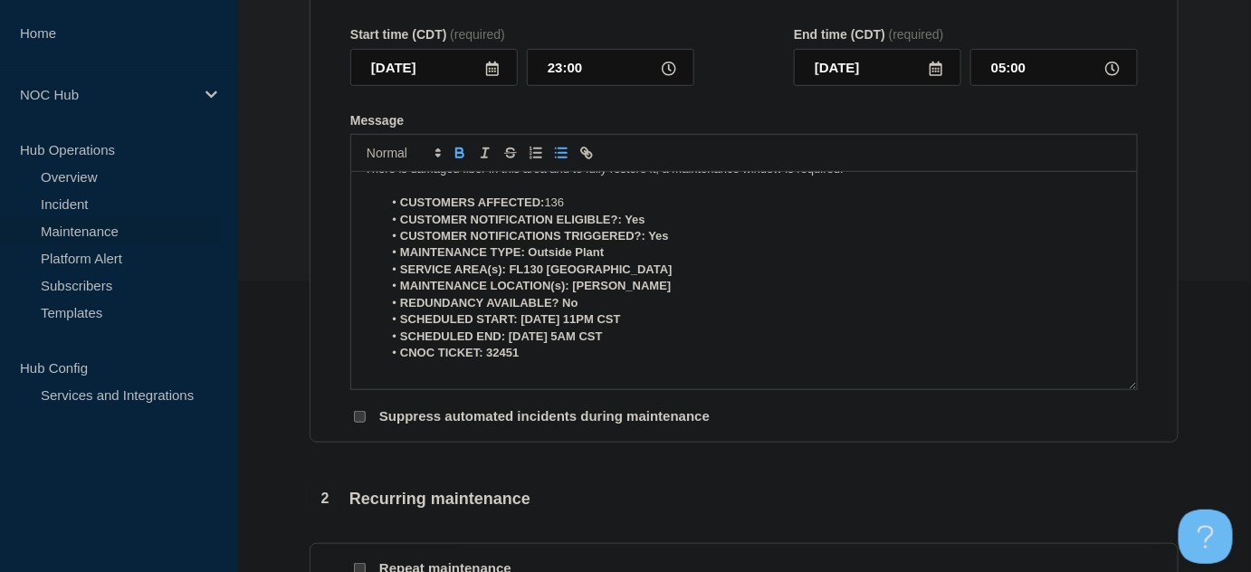
scroll to position [0, 0]
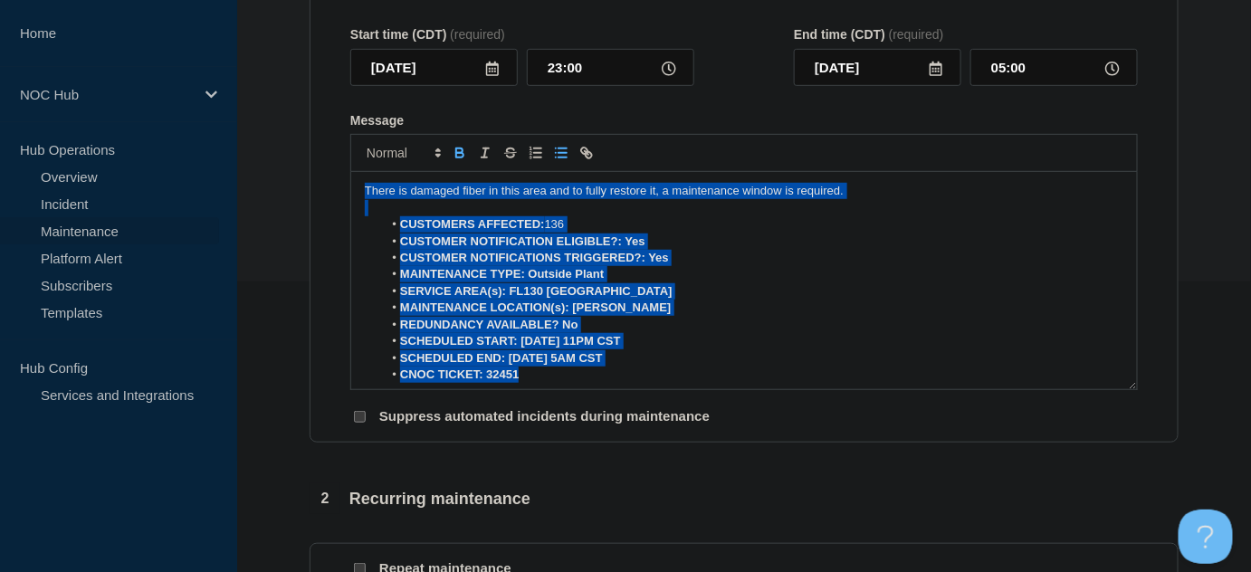
drag, startPoint x: 533, startPoint y: 372, endPoint x: 300, endPoint y: 115, distance: 347.4
click at [300, 115] on div "1 Provide details Title (required) FL130 (Perry) | Planned Maintenance | Custom…" at bounding box center [745, 493] width 890 height 1257
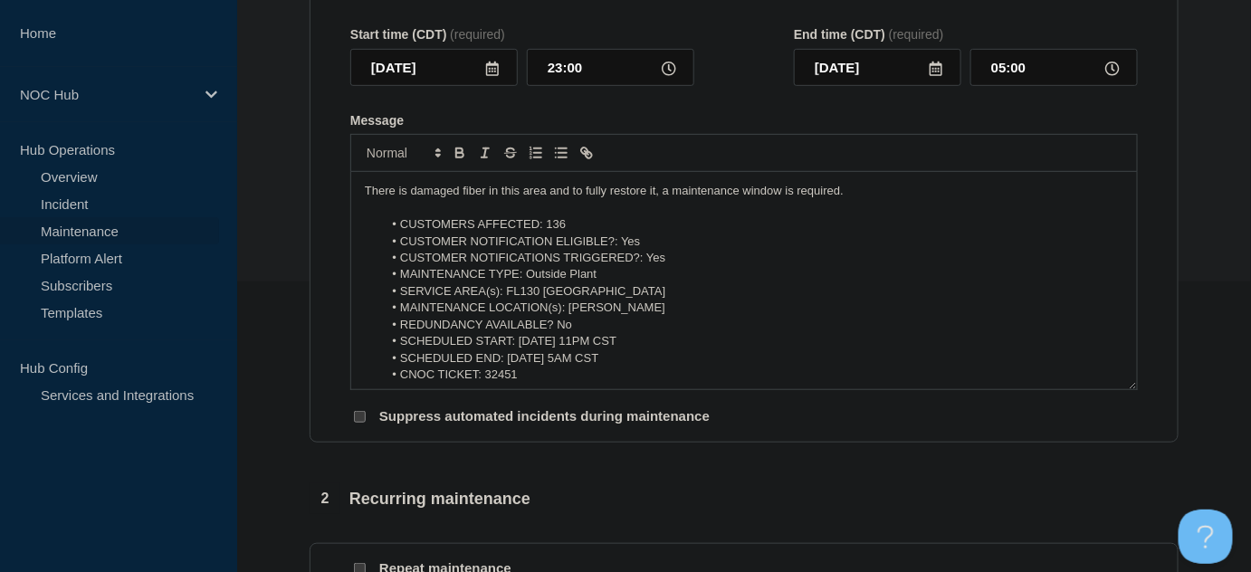
click at [458, 272] on li "MAINTENANCE TYPE: Outside Plant" at bounding box center [754, 274] width 742 height 16
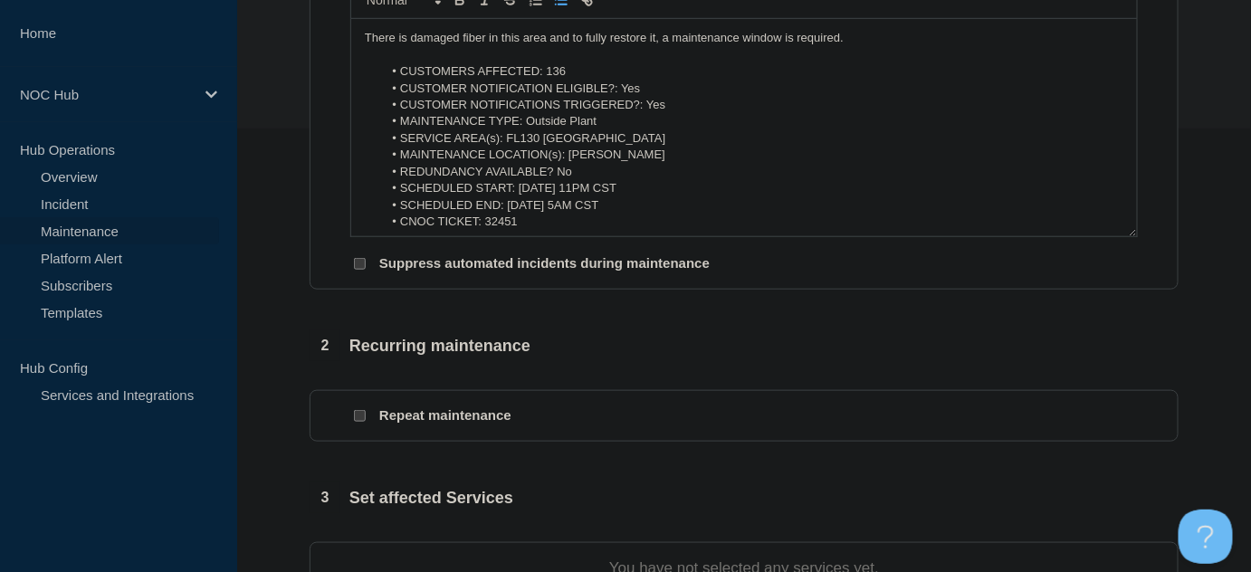
scroll to position [620, 0]
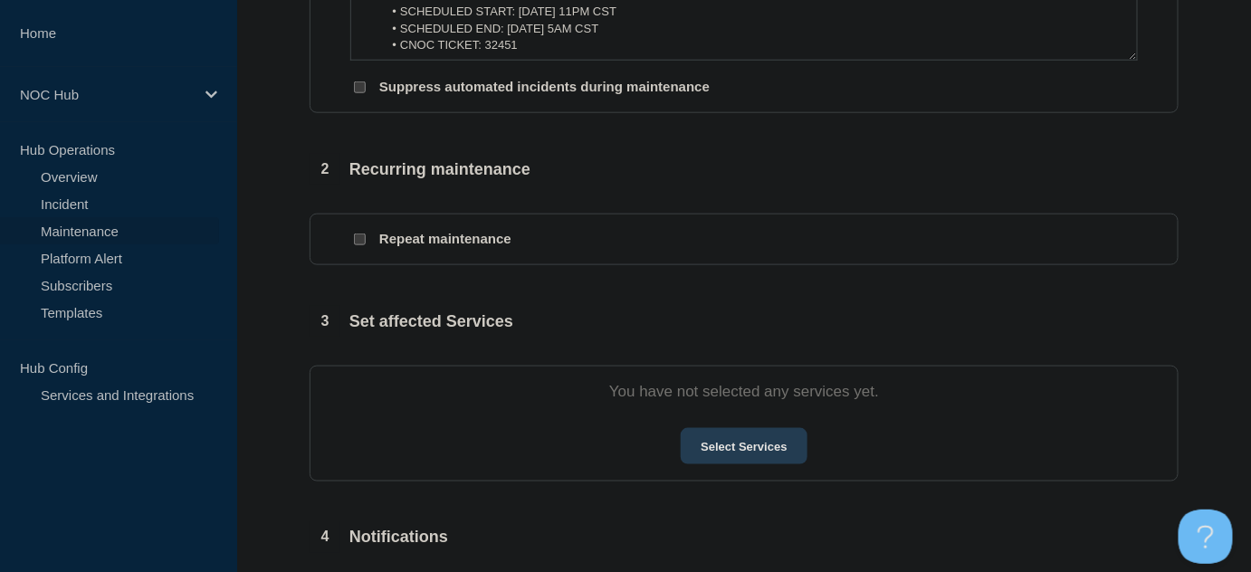
click at [723, 445] on button "Select Services" at bounding box center [744, 446] width 126 height 36
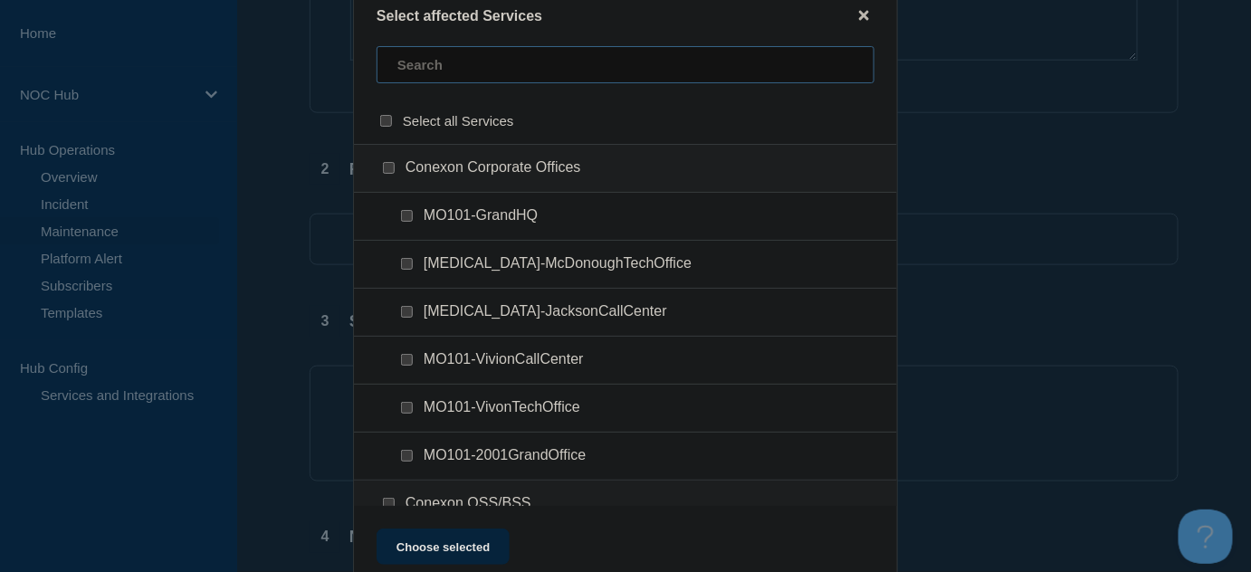
click at [445, 68] on input "text" at bounding box center [626, 64] width 498 height 37
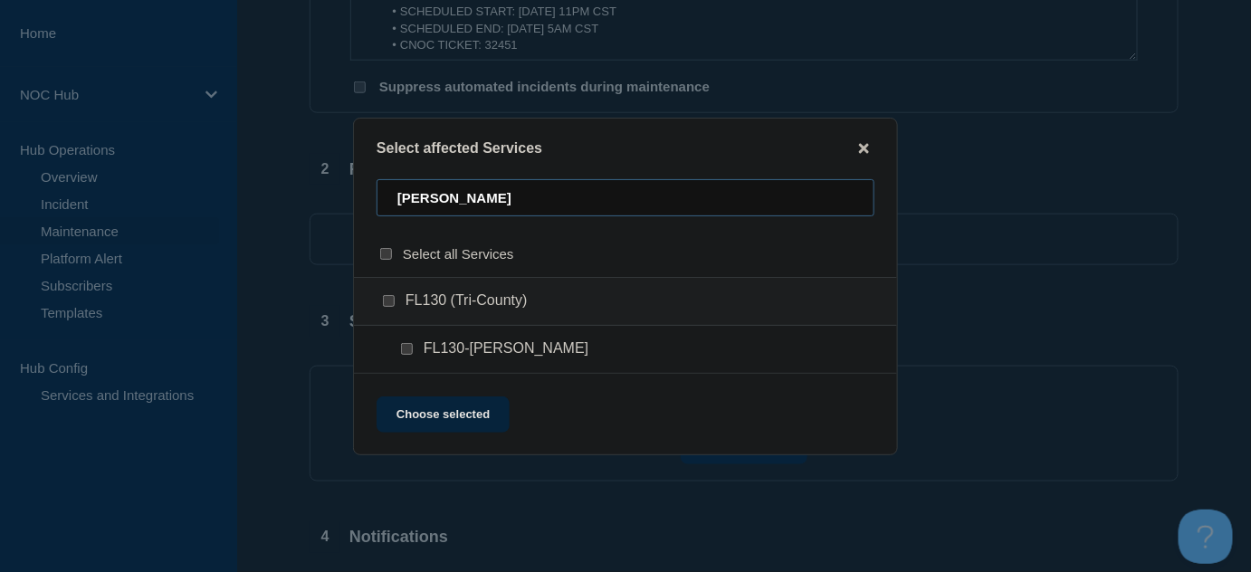
type input "perry"
click at [407, 349] on input "FL130-Perry checkbox" at bounding box center [407, 349] width 12 height 12
checkbox input "true"
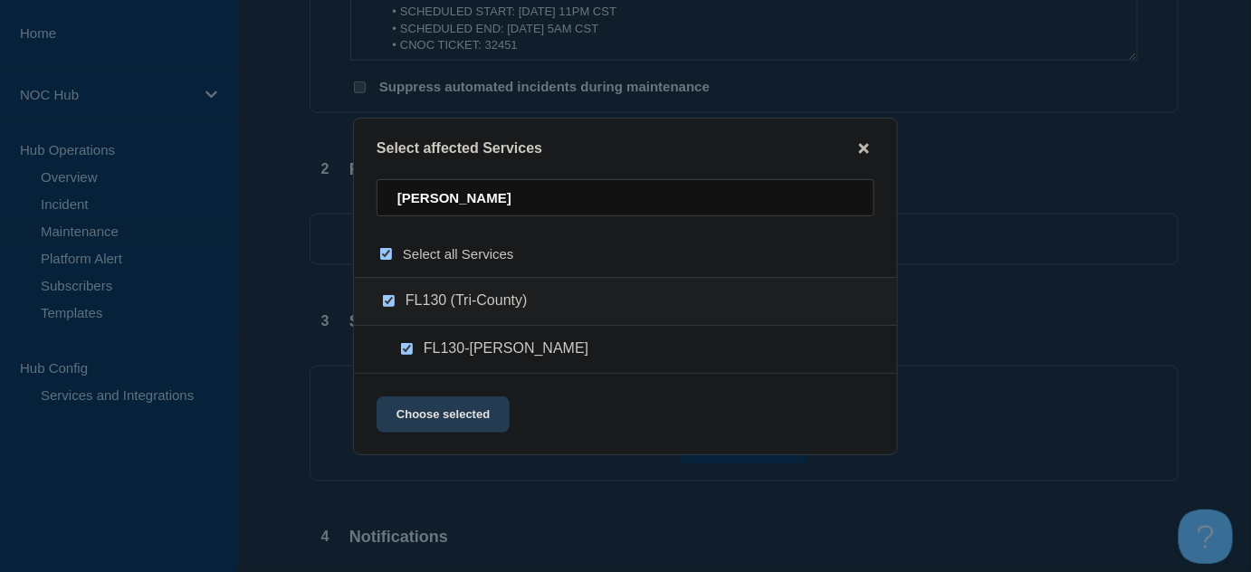
drag, startPoint x: 442, startPoint y: 422, endPoint x: 451, endPoint y: 412, distance: 13.5
click at [442, 422] on button "Choose selected" at bounding box center [443, 415] width 133 height 36
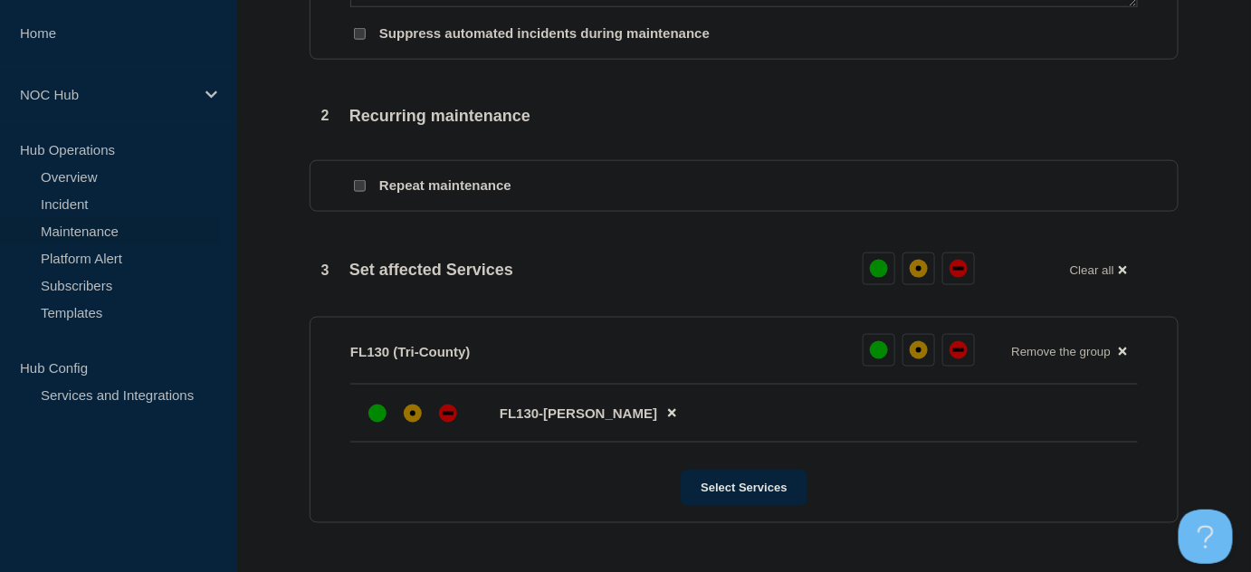
scroll to position [866, 0]
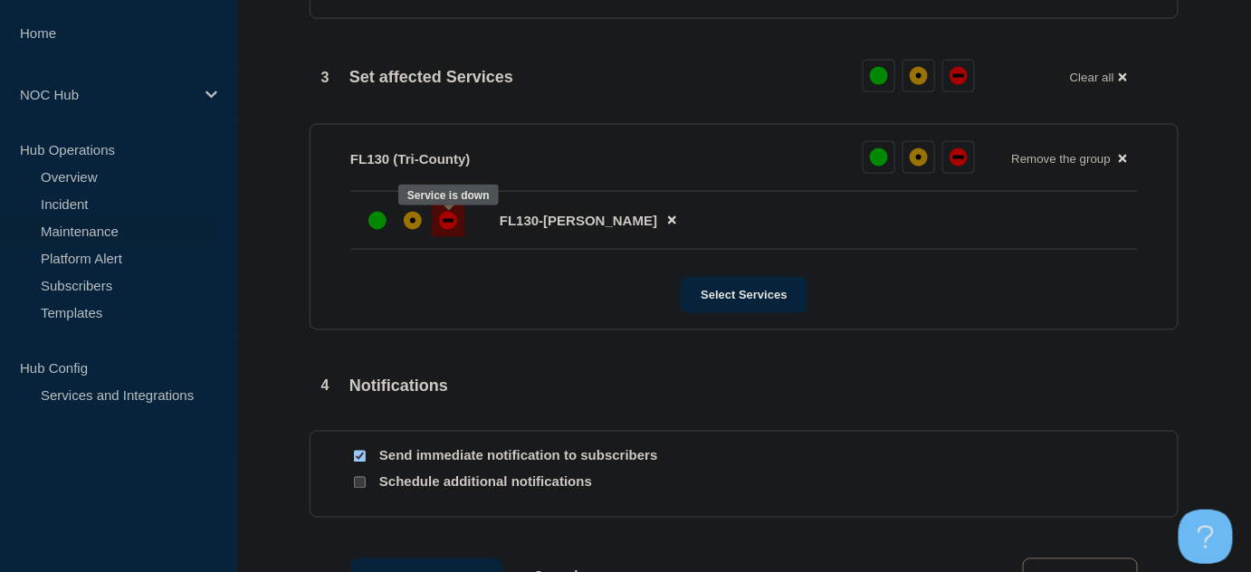
click at [455, 225] on div at bounding box center [448, 221] width 33 height 33
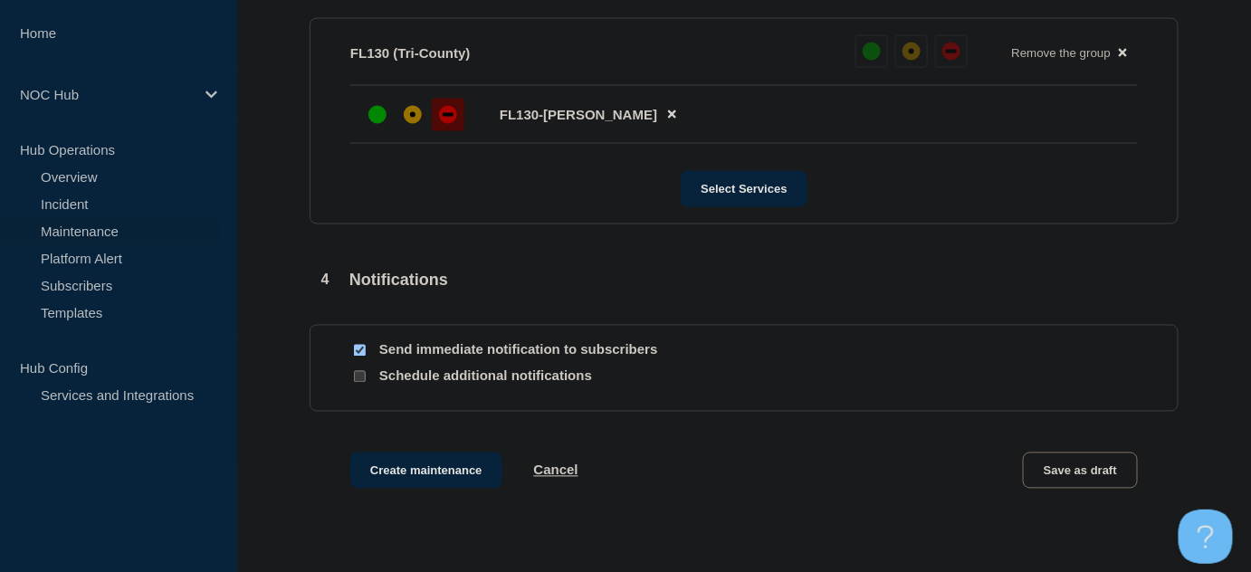
scroll to position [1103, 0]
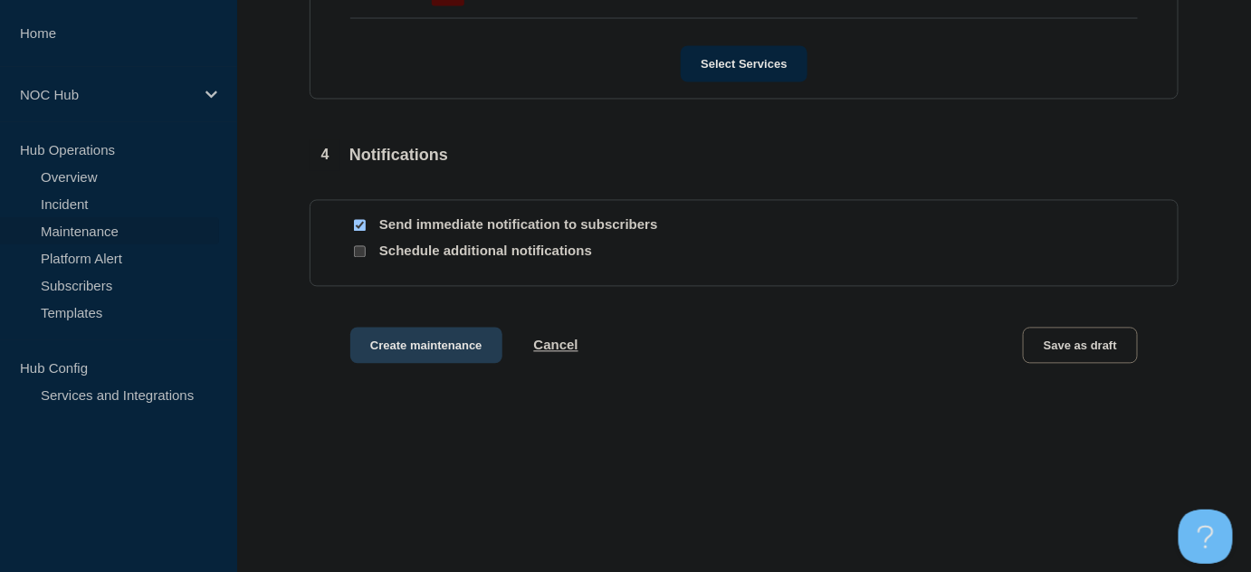
click at [450, 351] on button "Create maintenance" at bounding box center [426, 346] width 152 height 36
